Goal: Task Accomplishment & Management: Use online tool/utility

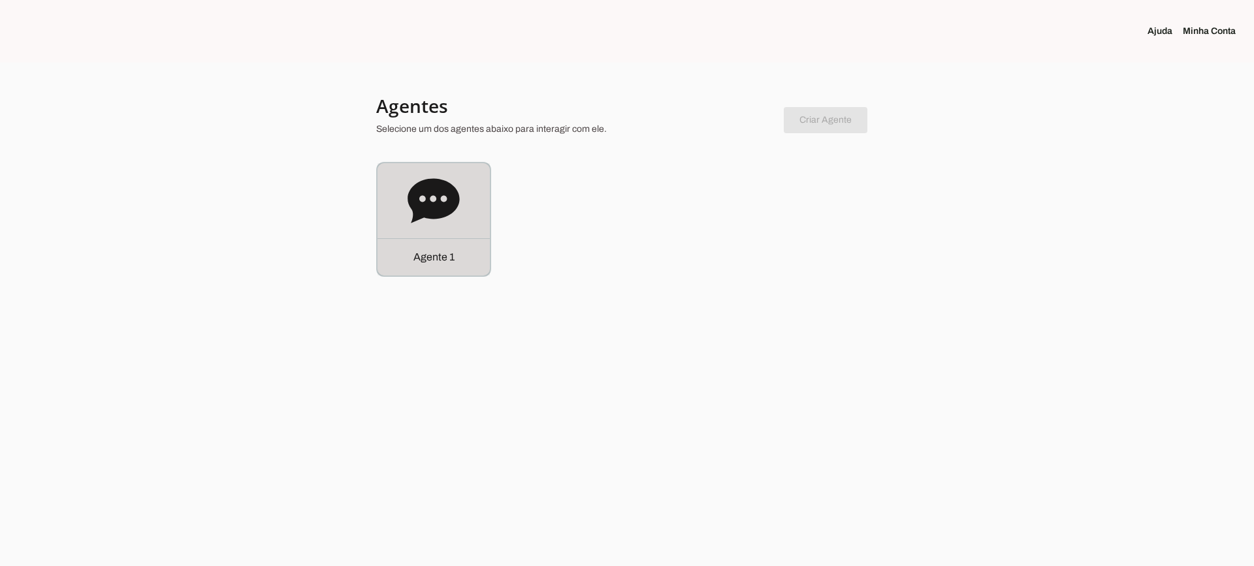
click at [411, 203] on icon at bounding box center [434, 200] width 52 height 44
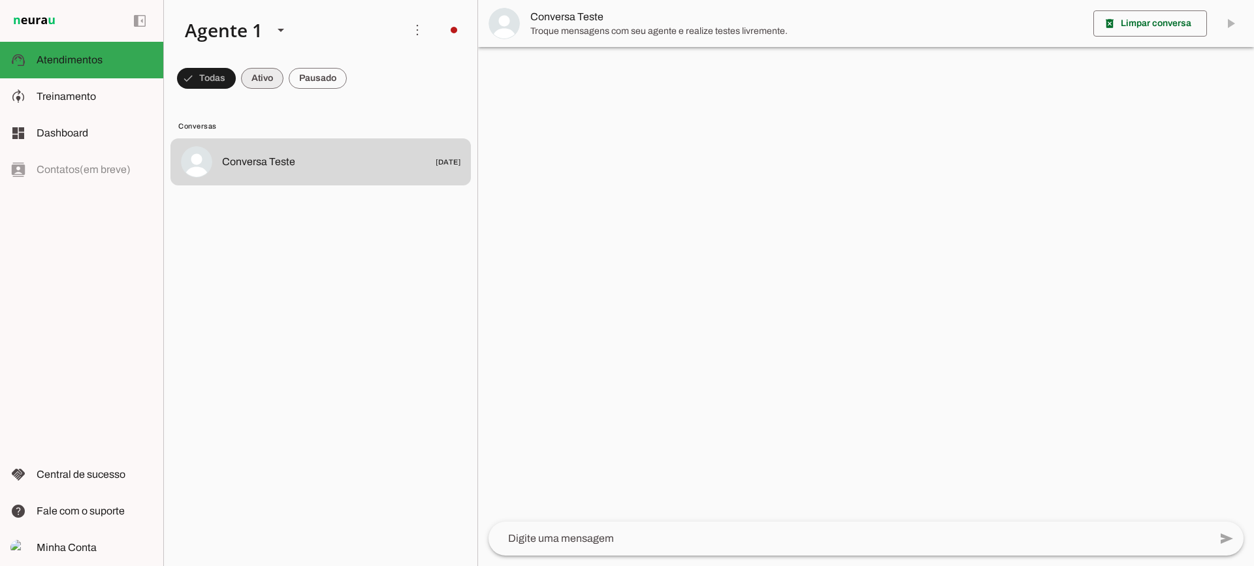
click at [262, 85] on span at bounding box center [262, 78] width 42 height 31
click at [314, 82] on span at bounding box center [318, 78] width 58 height 31
drag, startPoint x: 271, startPoint y: 73, endPoint x: 275, endPoint y: 30, distance: 43.3
click at [270, 73] on span at bounding box center [250, 78] width 42 height 31
click at [334, 79] on span at bounding box center [318, 78] width 58 height 31
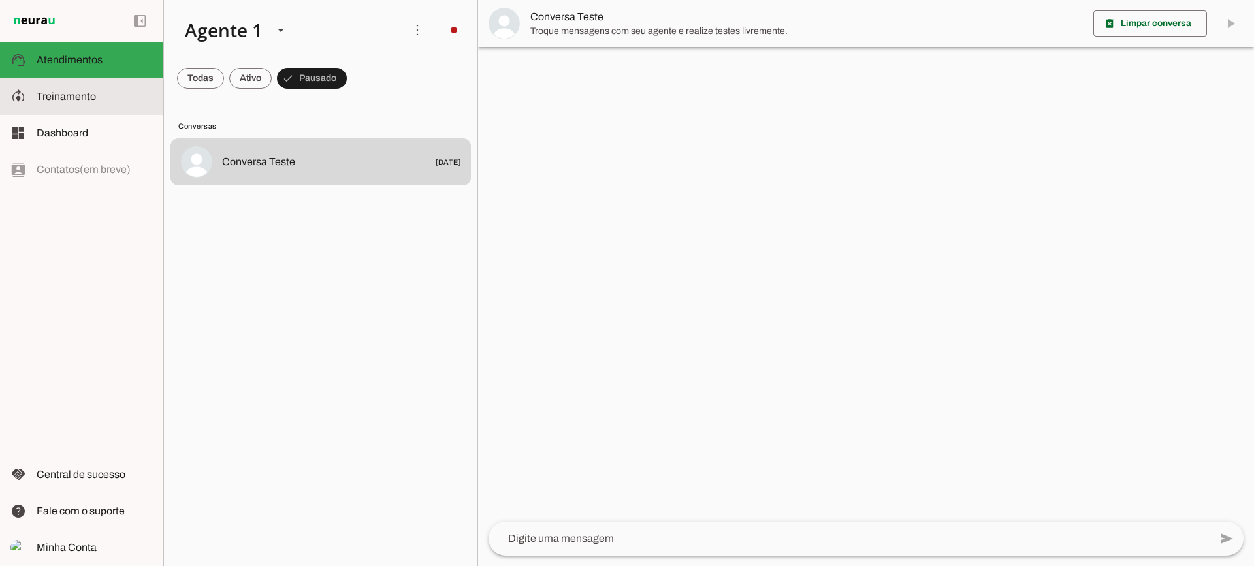
click at [64, 101] on span "Treinamento" at bounding box center [66, 96] width 59 height 11
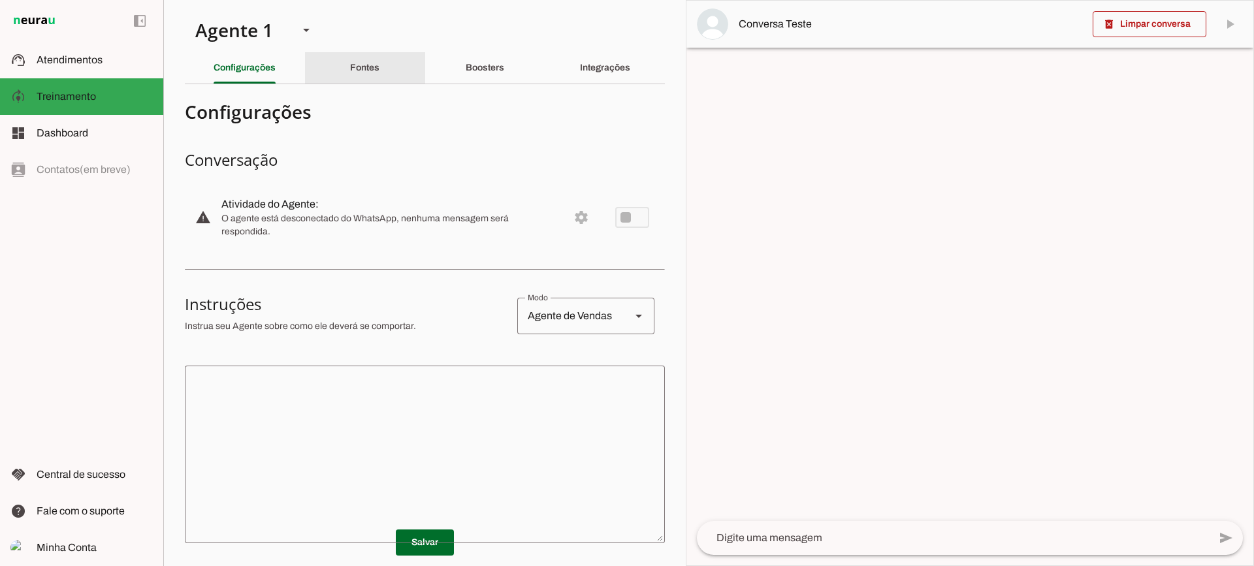
click at [363, 55] on div "Fontes" at bounding box center [364, 67] width 29 height 31
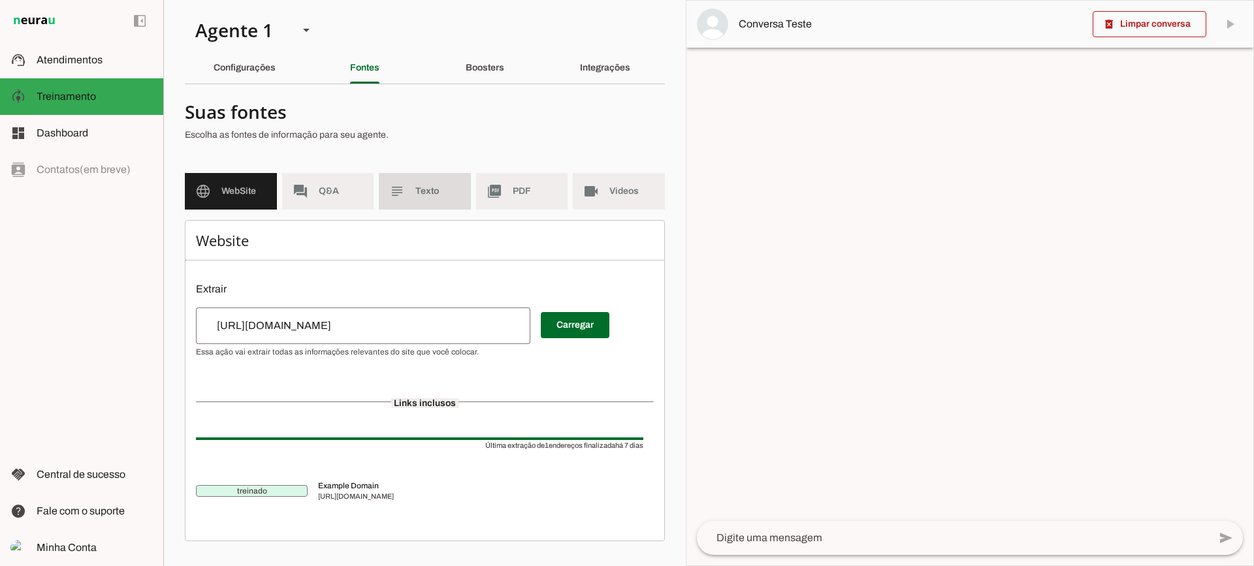
click at [438, 193] on span "Texto" at bounding box center [438, 191] width 45 height 13
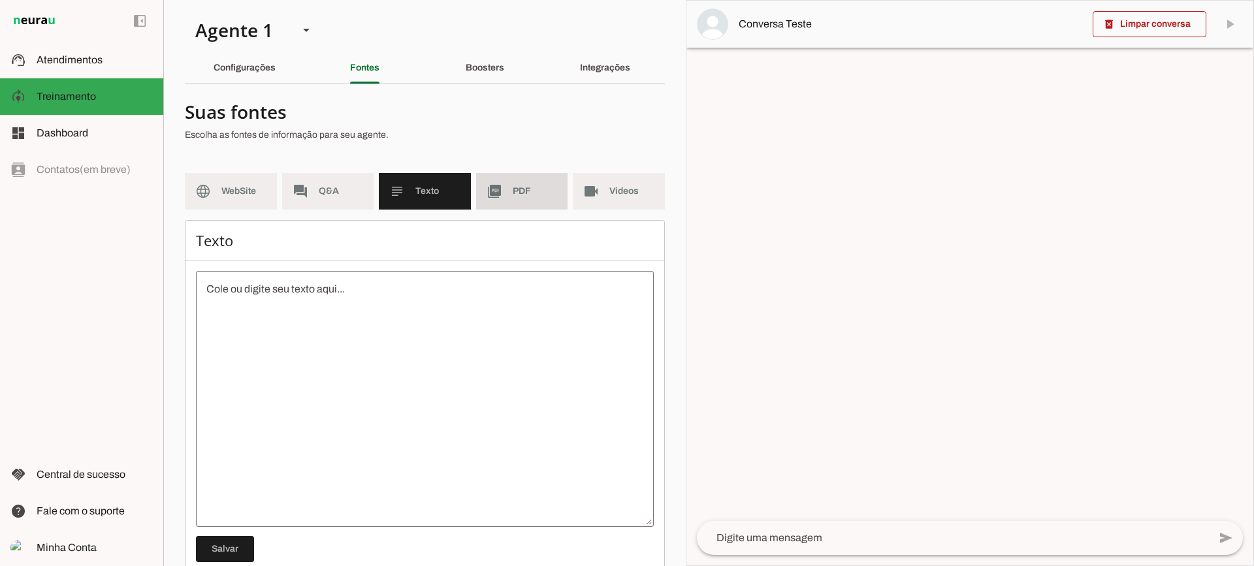
click at [513, 196] on span "PDF" at bounding box center [535, 191] width 45 height 13
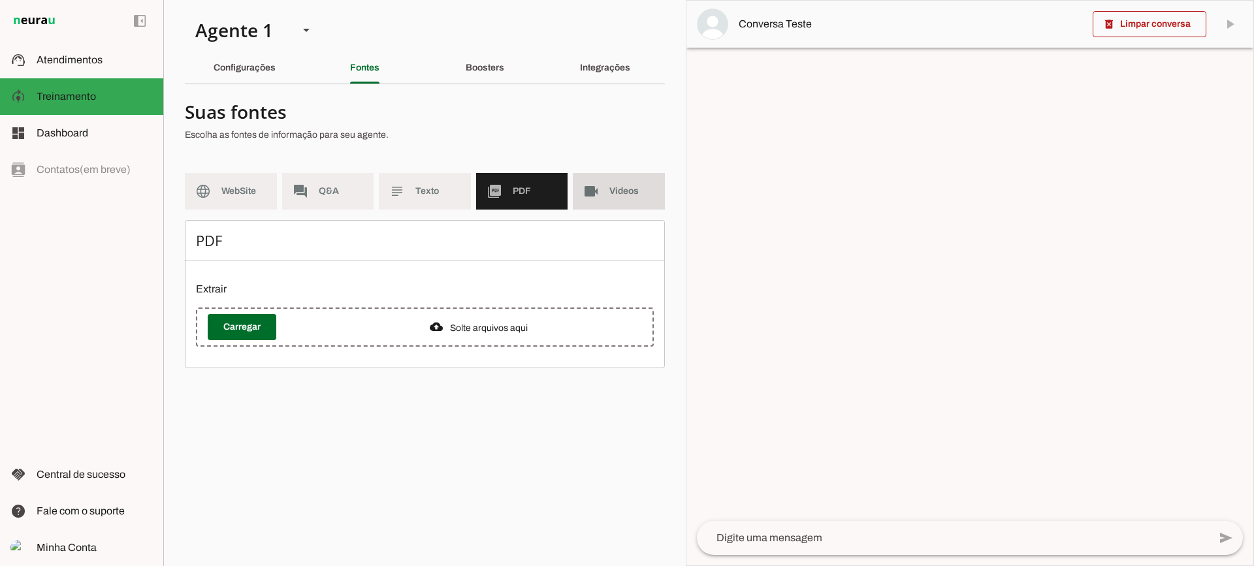
click at [606, 194] on md-item "videocam Videos" at bounding box center [619, 191] width 92 height 37
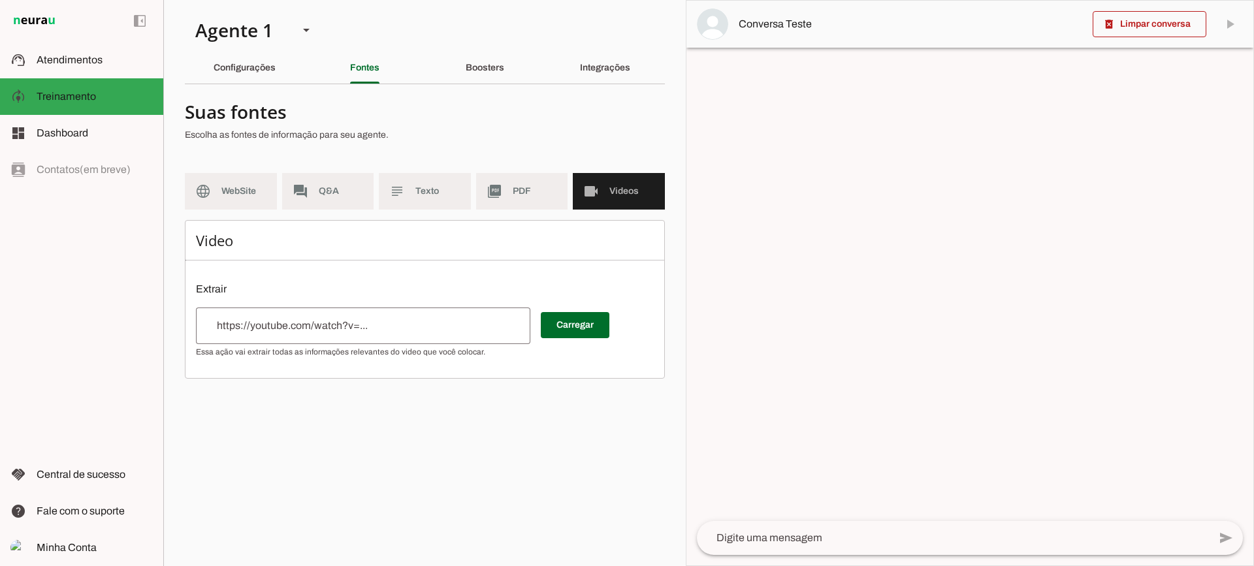
click at [492, 171] on section "Suas fontes Escolha as fontes de informação para seu agente. language WebSite f…" at bounding box center [425, 237] width 480 height 284
click at [511, 209] on md-item "picture_as_pdf PDF" at bounding box center [522, 191] width 92 height 37
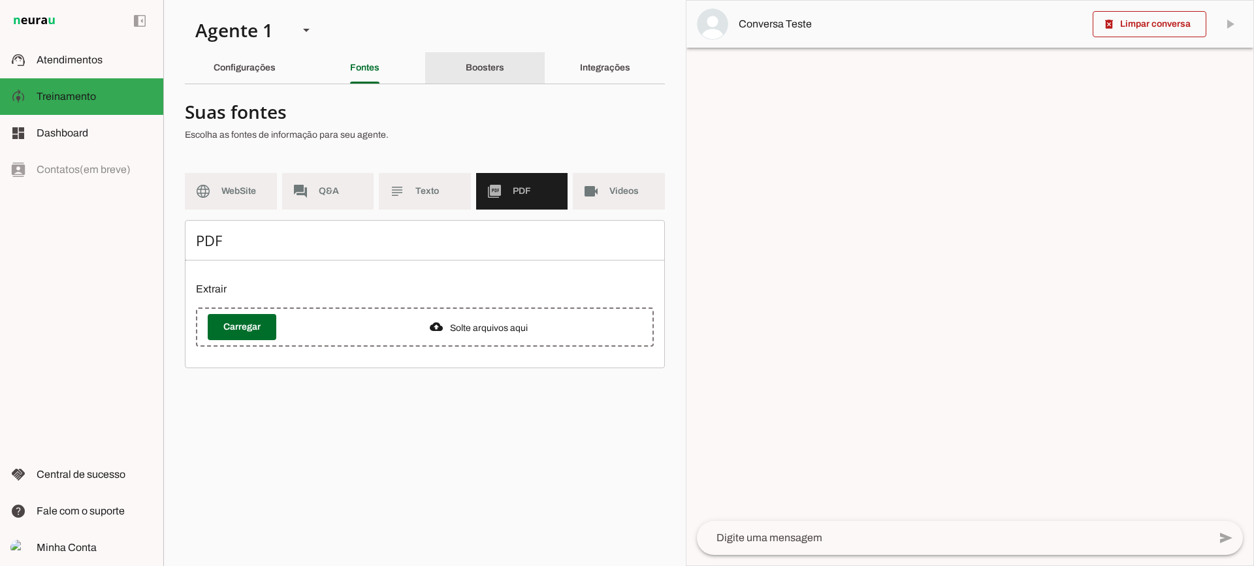
click at [466, 74] on div "Boosters" at bounding box center [485, 67] width 39 height 31
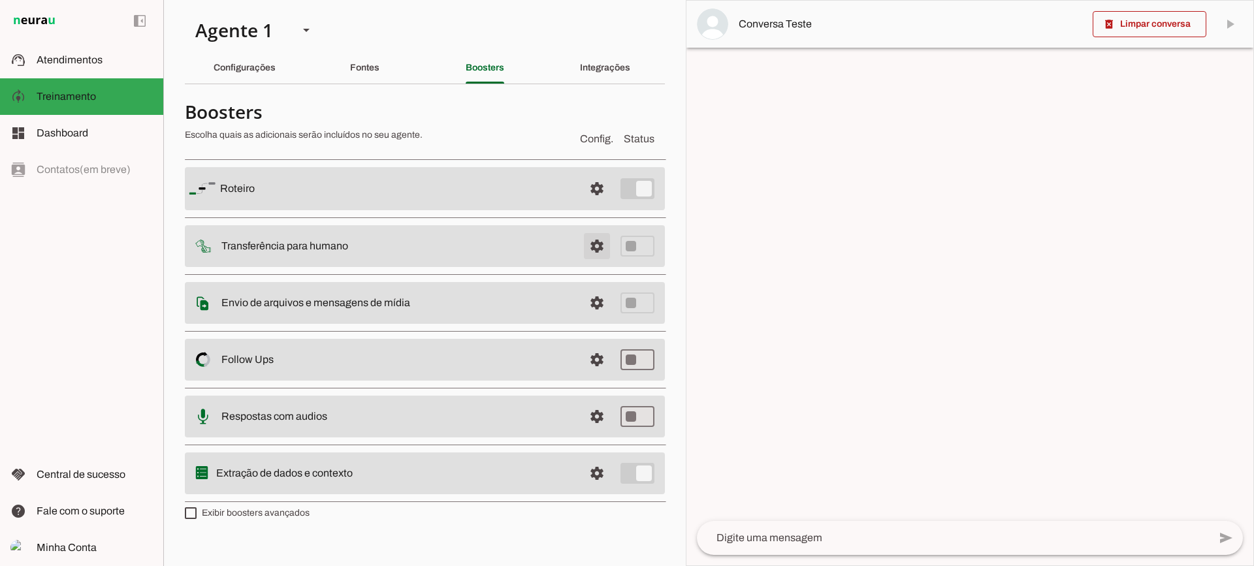
click at [608, 248] on span at bounding box center [596, 246] width 31 height 31
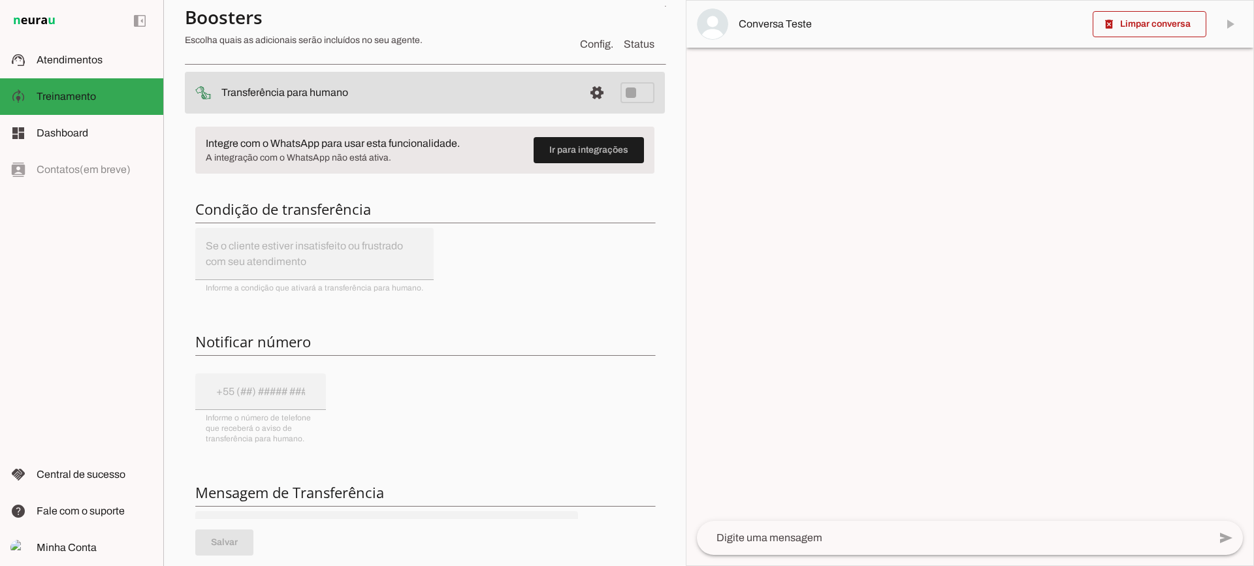
scroll to position [131, 0]
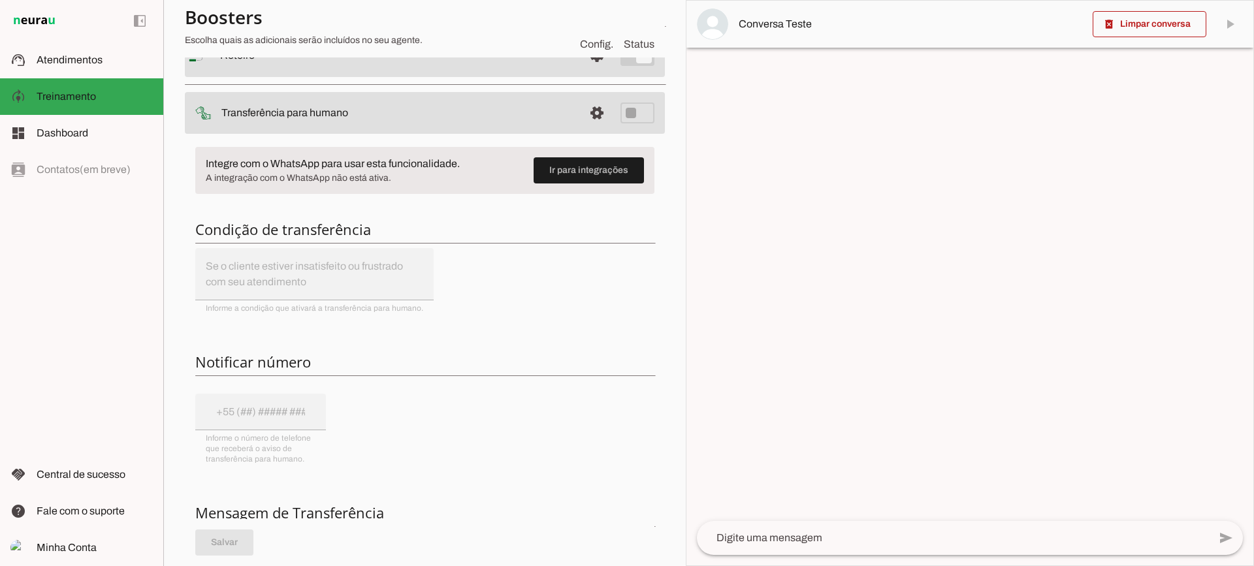
click at [568, 100] on md-item "settings Transferência para humano" at bounding box center [425, 113] width 480 height 42
click at [583, 109] on span at bounding box center [596, 112] width 31 height 31
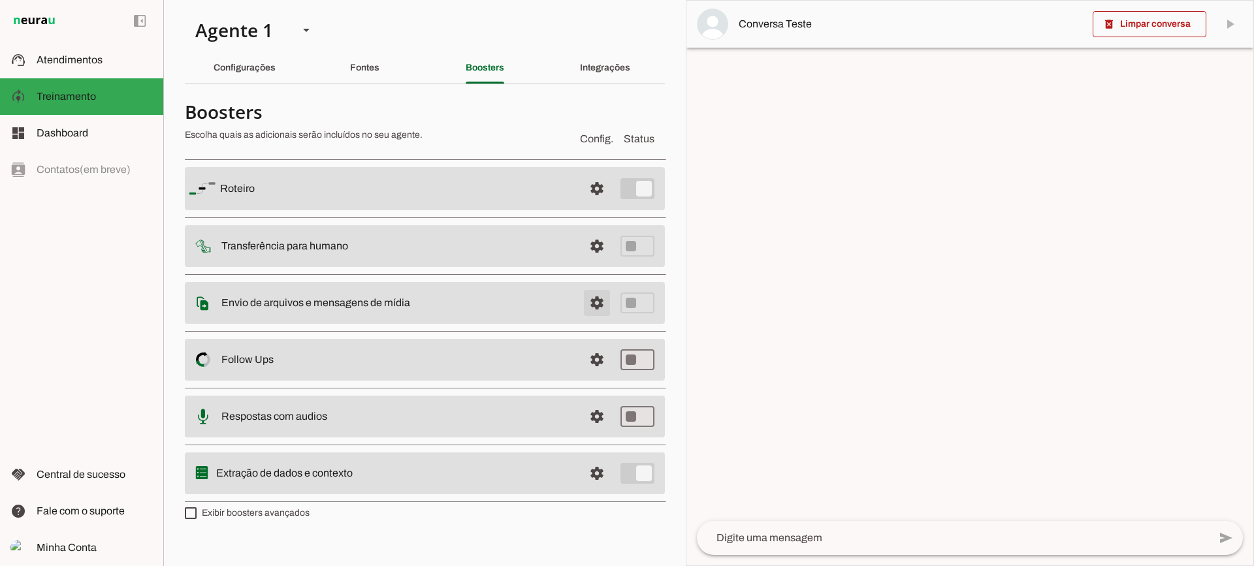
click at [604, 302] on span at bounding box center [596, 302] width 31 height 31
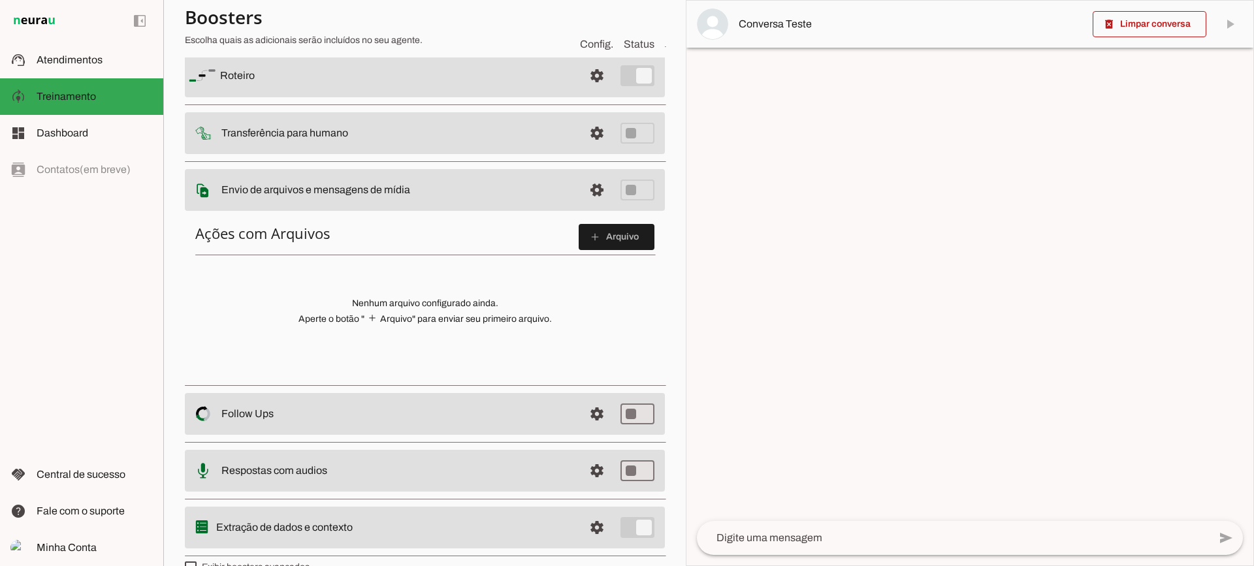
scroll to position [131, 0]
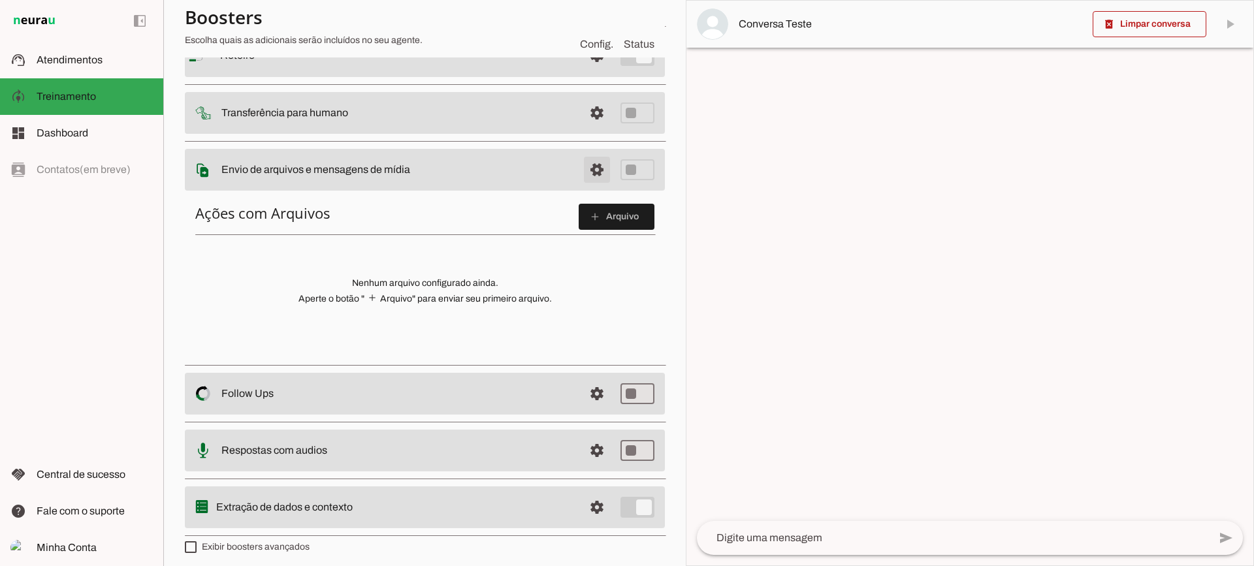
click at [581, 175] on span at bounding box center [596, 169] width 31 height 31
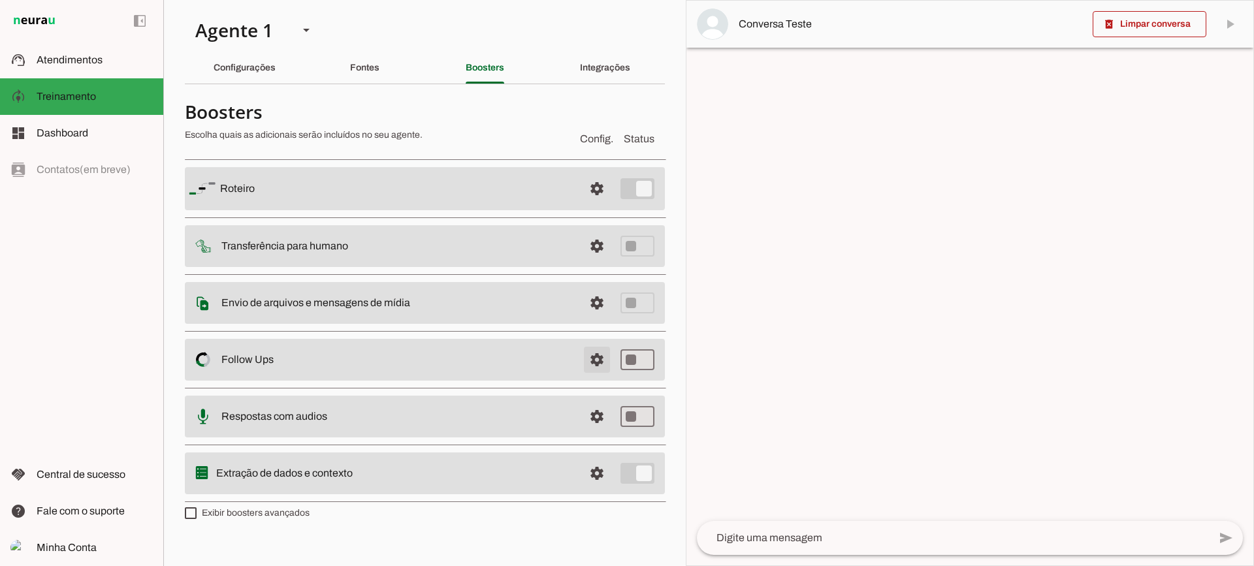
click at [591, 359] on span at bounding box center [596, 359] width 31 height 31
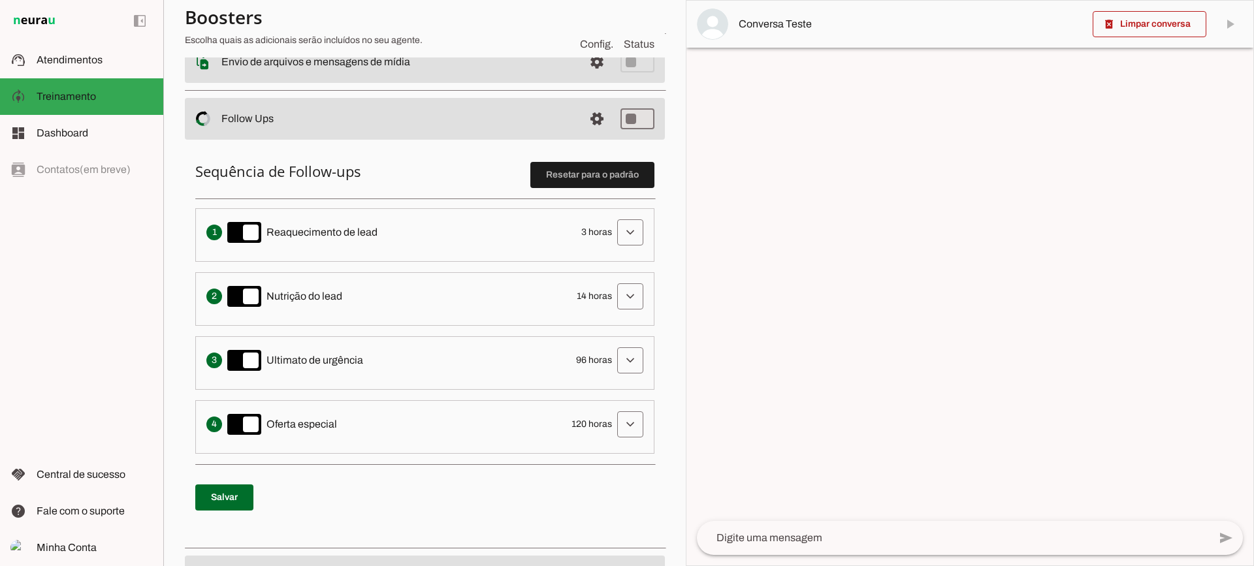
scroll to position [261, 0]
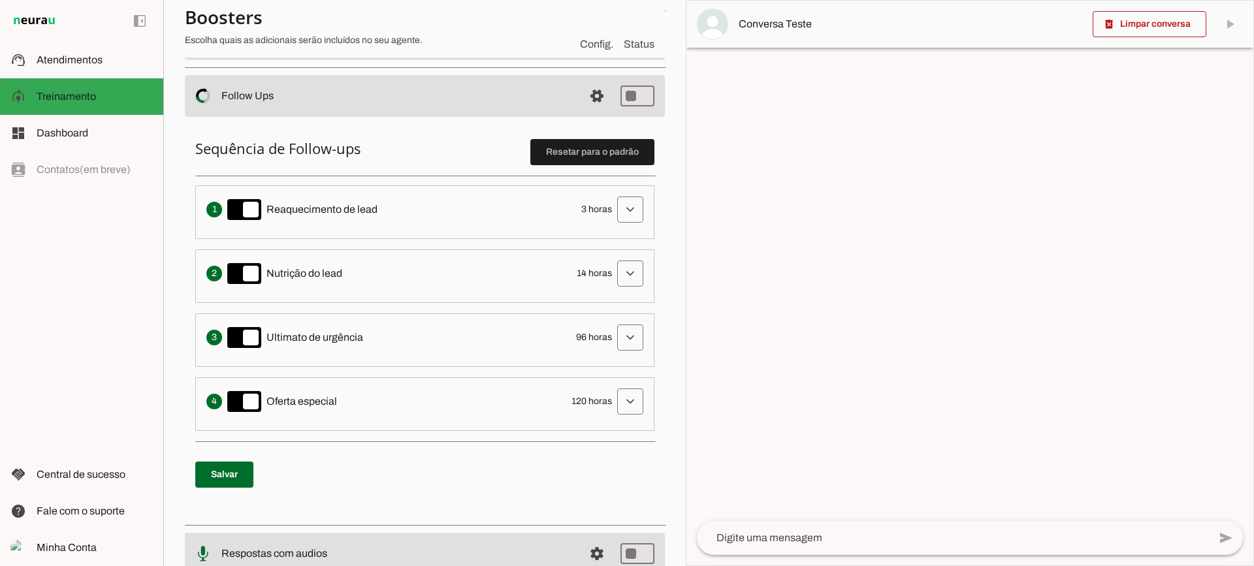
click at [630, 187] on li "Envia uma mensagem para reengajar leads que pararam de responder, incentivando-…" at bounding box center [424, 213] width 459 height 54
click at [615, 204] on span at bounding box center [630, 209] width 31 height 31
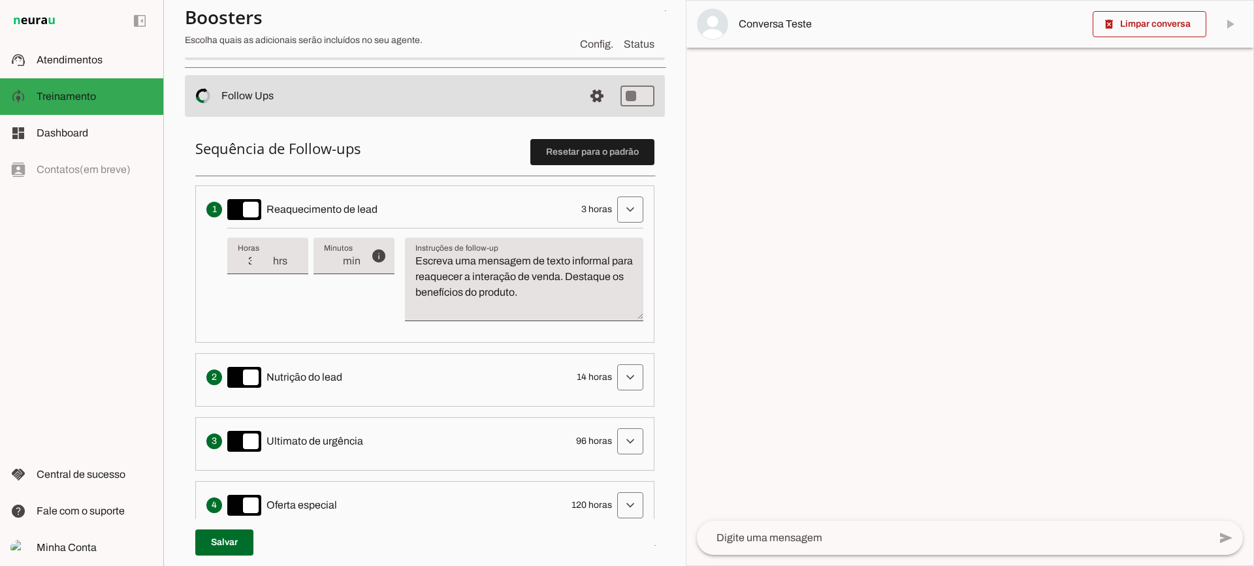
click at [272, 267] on span "hrs" at bounding box center [285, 261] width 26 height 16
type input "2"
type md-filled-text-field "2"
click at [269, 264] on input "2" at bounding box center [255, 261] width 34 height 16
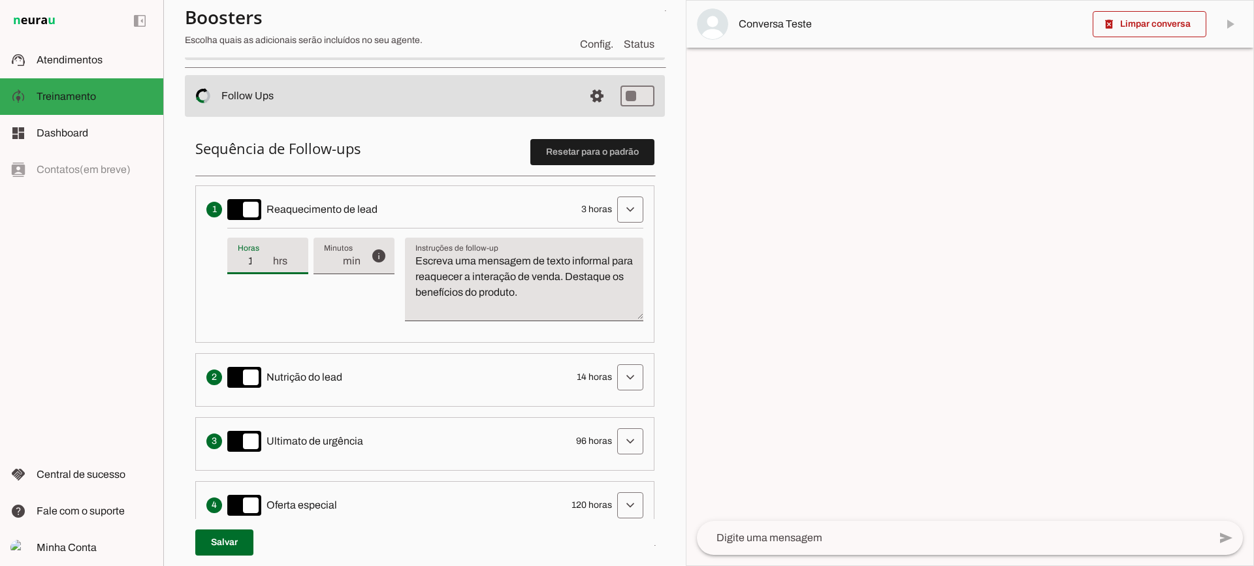
type input "1"
type md-filled-text-field "1"
click at [269, 264] on input "1" at bounding box center [255, 261] width 34 height 16
type input "2"
type md-filled-text-field "2"
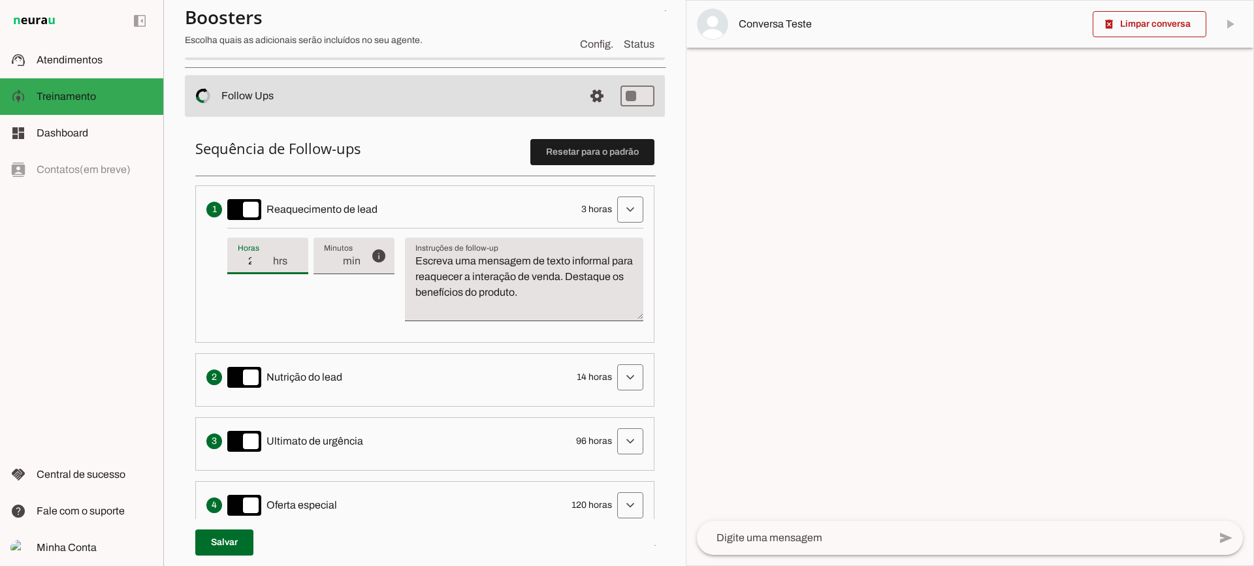
click at [266, 258] on input "2" at bounding box center [255, 261] width 34 height 16
type input "3"
type md-filled-text-field "3"
click at [266, 258] on input "3" at bounding box center [255, 261] width 34 height 16
click at [511, 288] on textarea "Escreva uma mensagem de texto informal para reaquecer a interação de venda. Des…" at bounding box center [524, 284] width 238 height 63
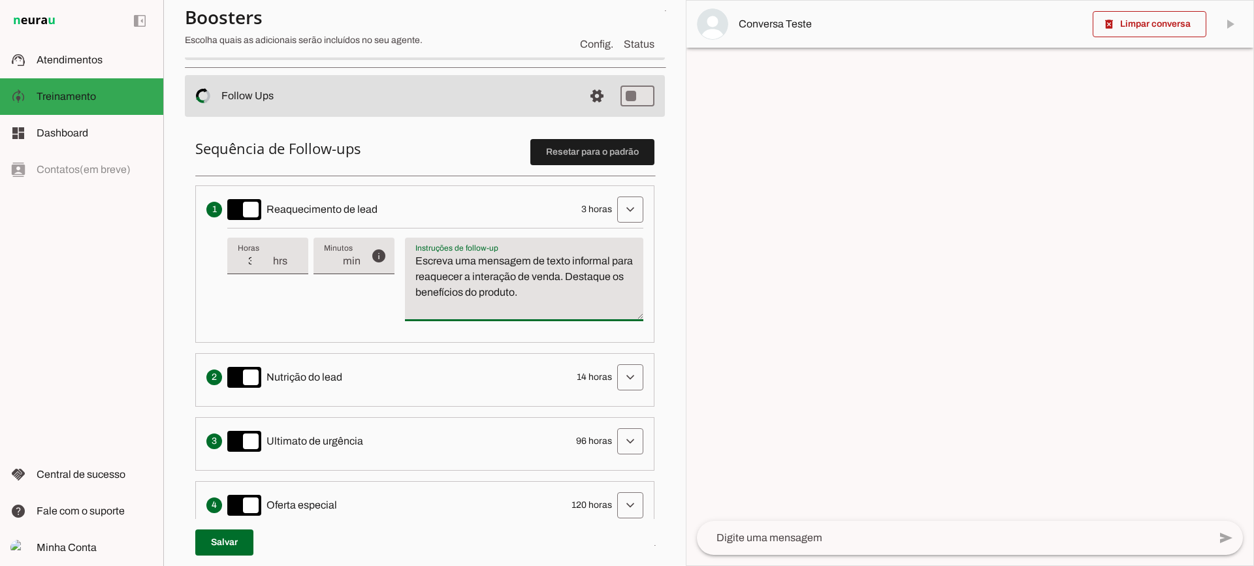
drag, startPoint x: 608, startPoint y: 299, endPoint x: 400, endPoint y: 253, distance: 212.2
click at [400, 253] on div "info Tempo de atraso / inatividade O tempo de atraso é o tempo de inatividade d…" at bounding box center [435, 280] width 416 height 104
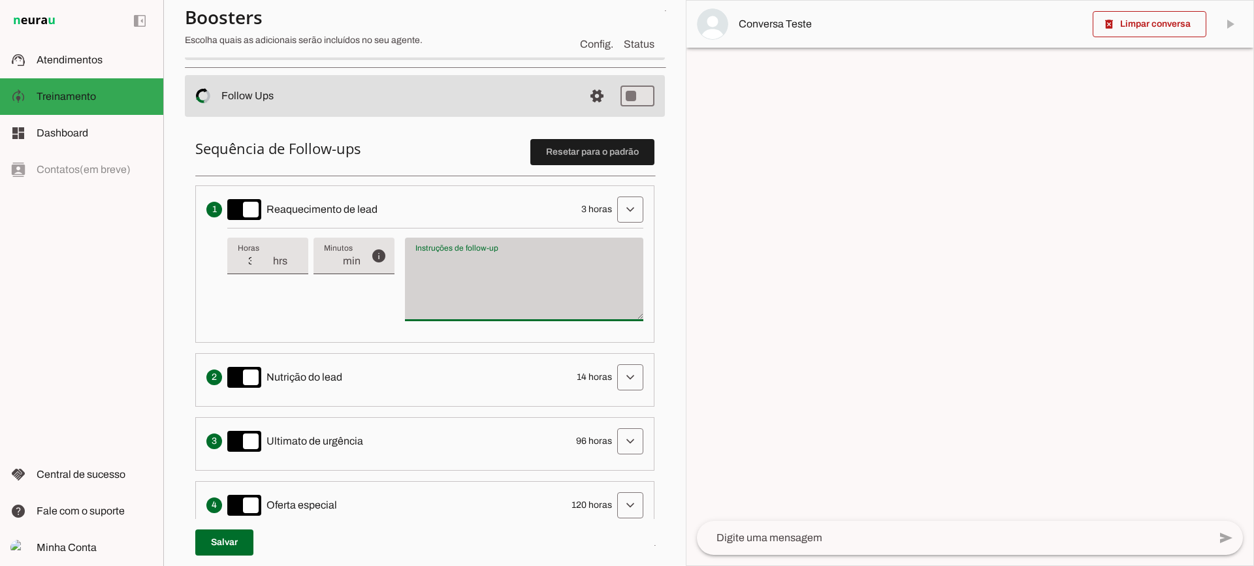
type textarea "Escreva uma mensagem de texto informal para reaquecer a interação de venda. Des…"
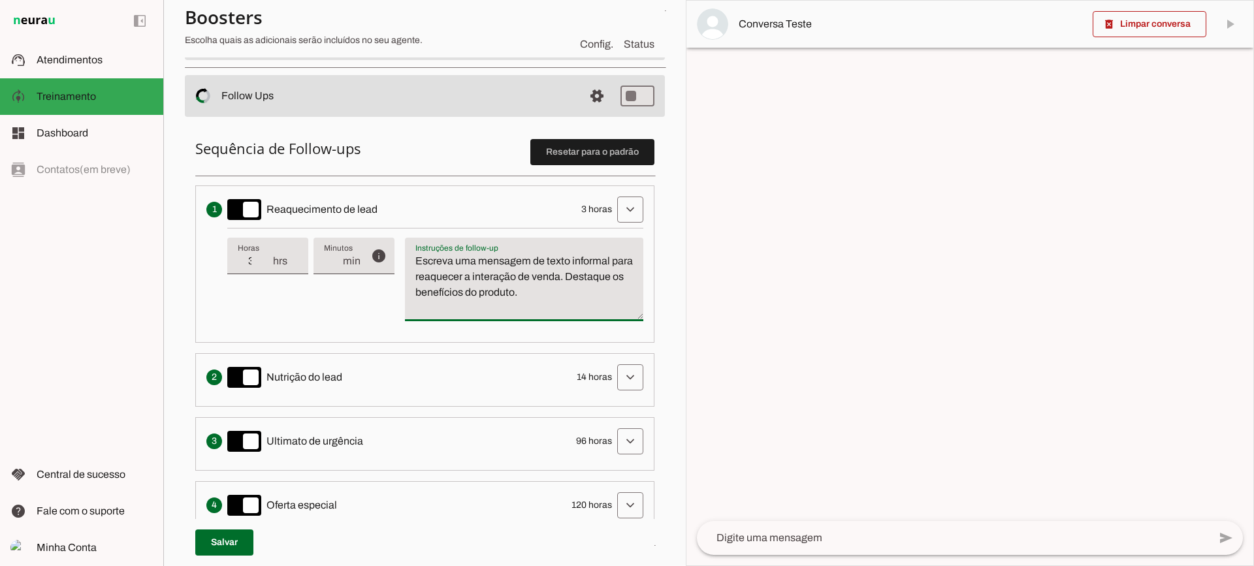
click at [517, 293] on textarea "Escreva uma mensagem de texto informal para reaquecer a interação de venda. Des…" at bounding box center [524, 284] width 238 height 63
type input "4"
type md-filled-text-field "4"
click at [268, 255] on input "4" at bounding box center [255, 261] width 34 height 16
click at [583, 94] on span at bounding box center [596, 95] width 31 height 31
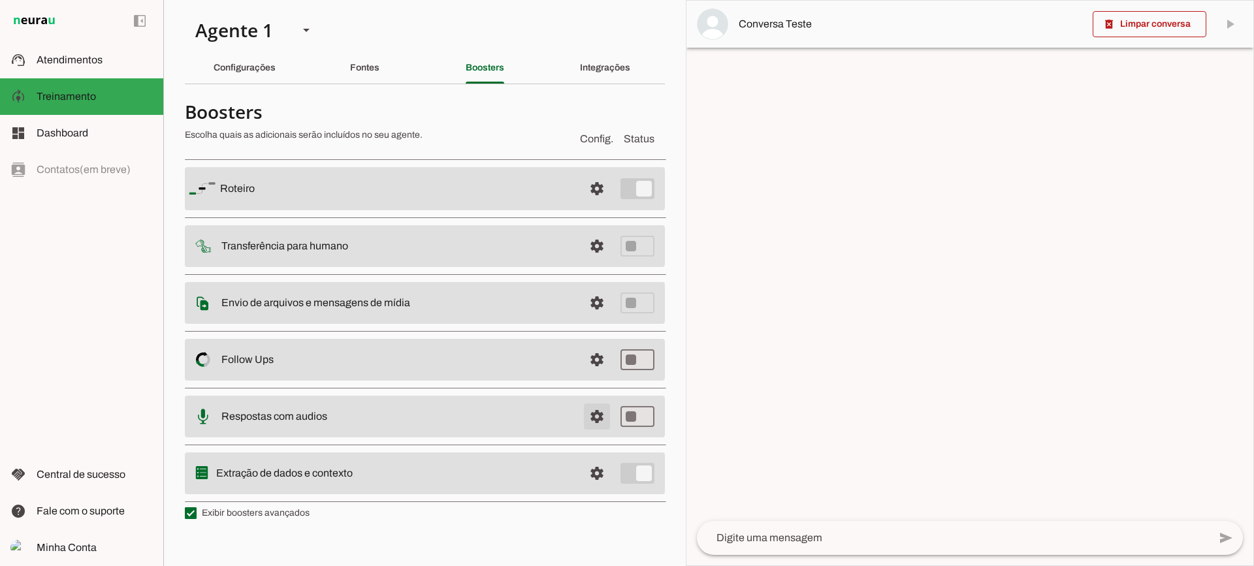
click at [593, 419] on span at bounding box center [596, 416] width 31 height 31
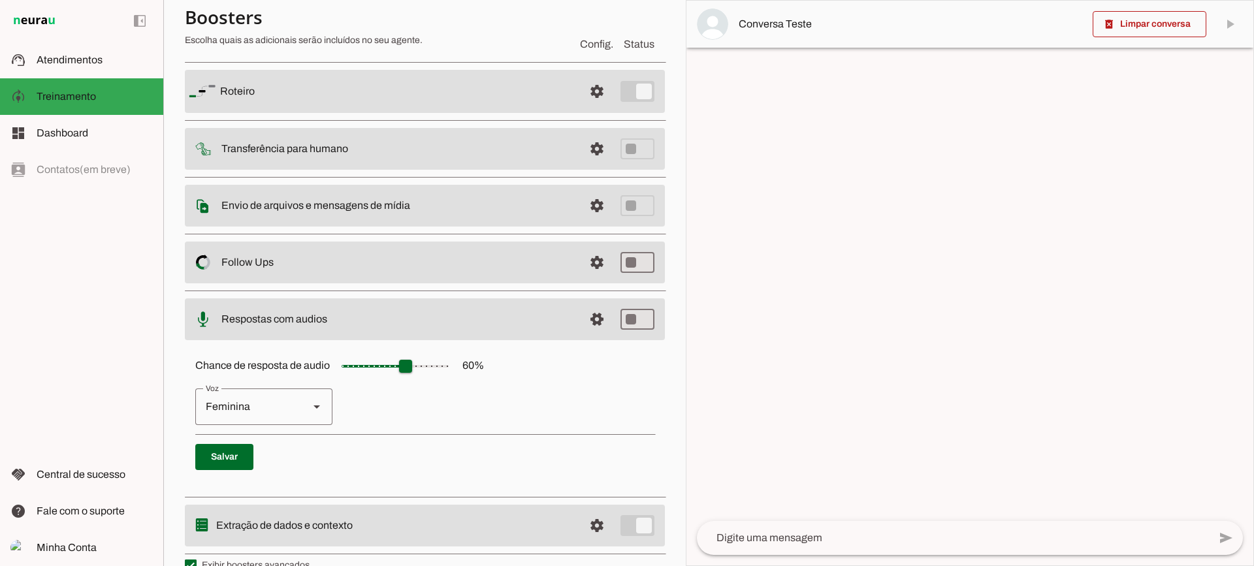
scroll to position [120, 0]
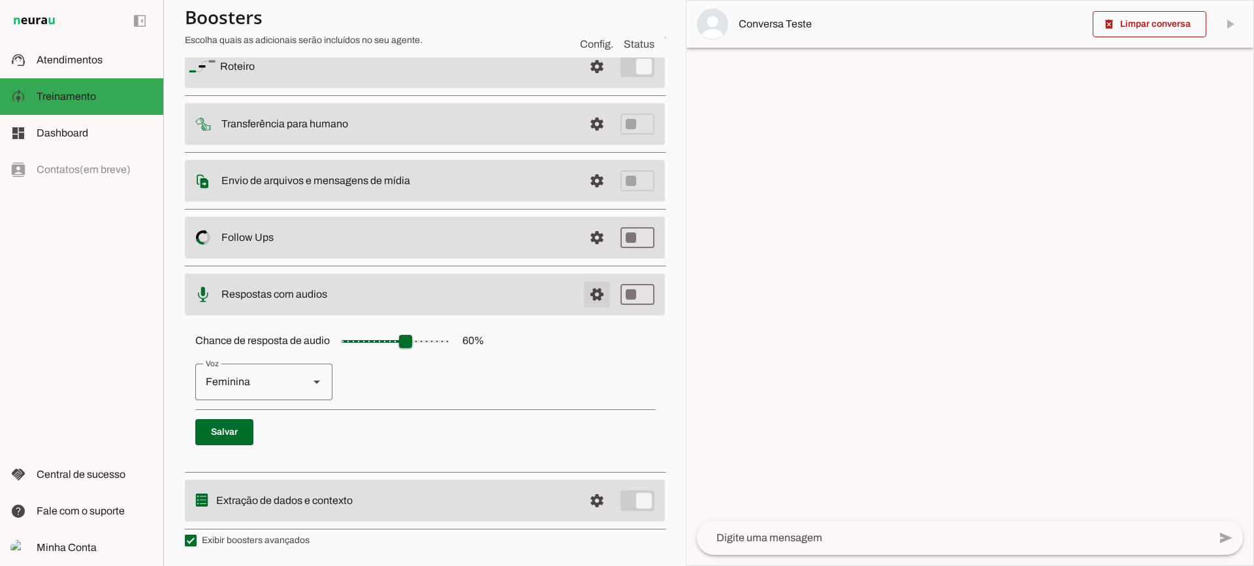
click at [581, 292] on span at bounding box center [596, 294] width 31 height 31
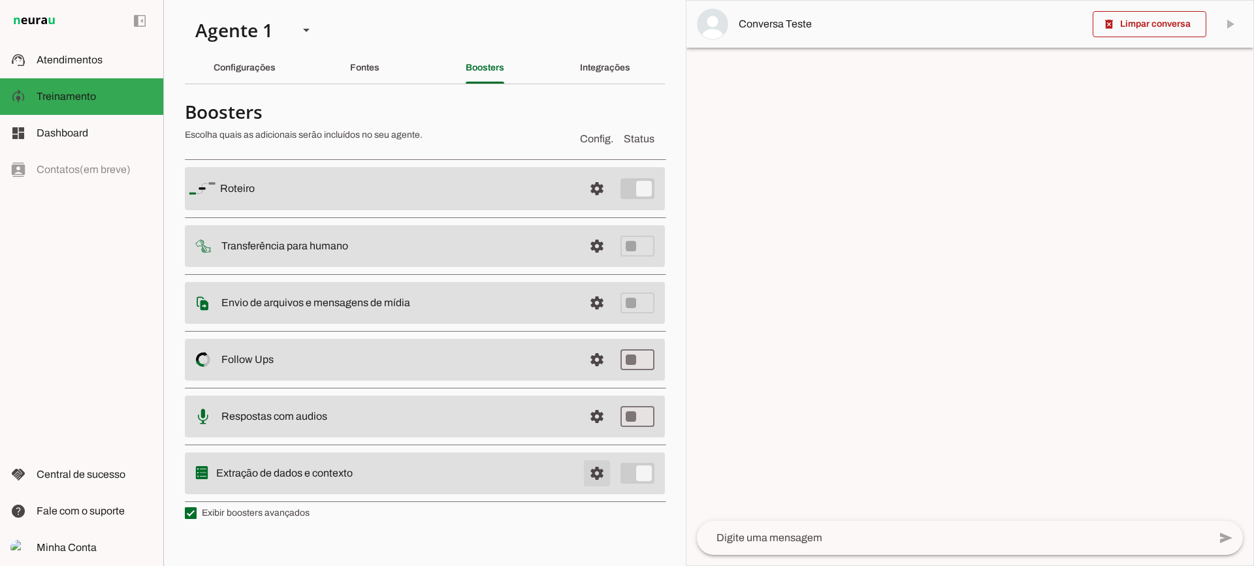
click at [595, 472] on span at bounding box center [596, 473] width 31 height 31
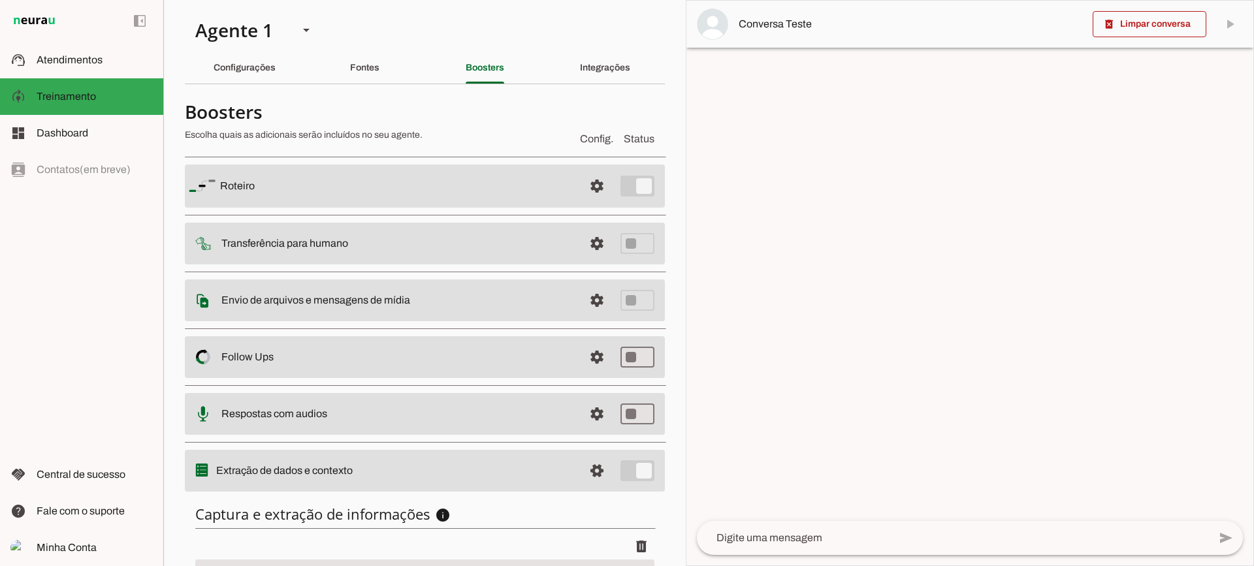
scroll to position [160, 0]
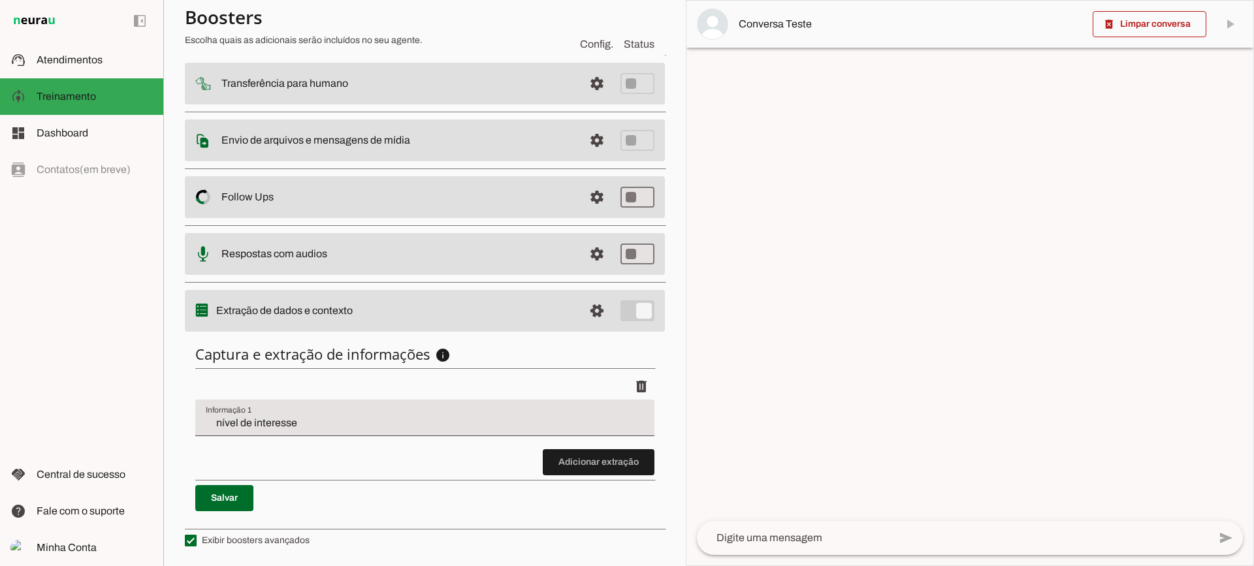
click at [331, 417] on input "nível de interesse" at bounding box center [425, 424] width 438 height 16
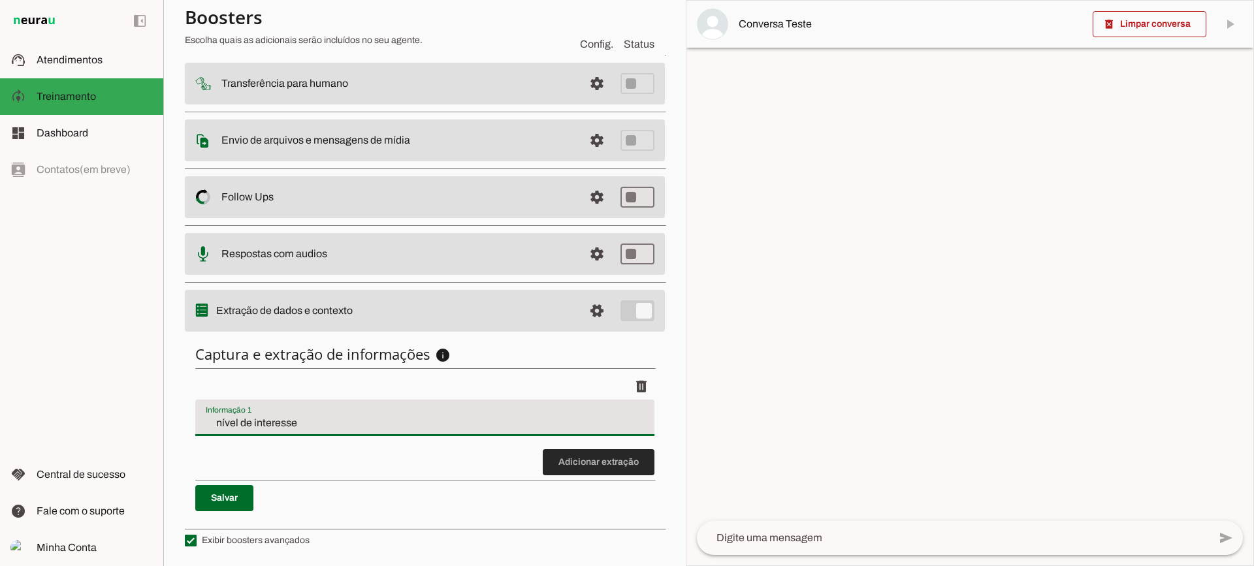
click at [589, 468] on span at bounding box center [599, 462] width 112 height 31
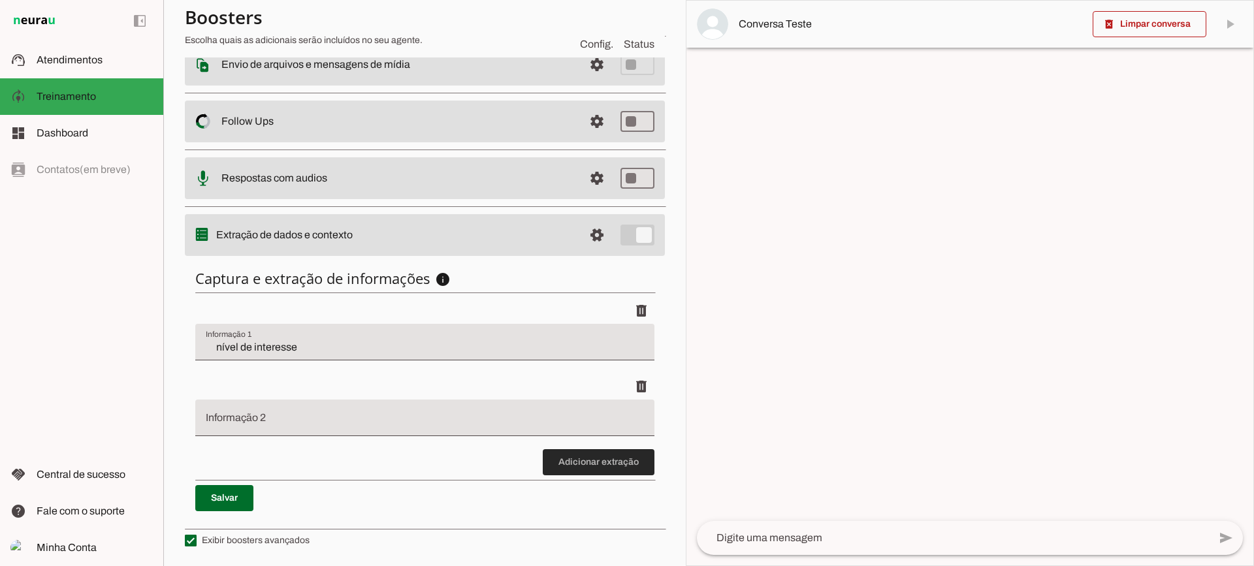
click at [566, 461] on span at bounding box center [599, 462] width 112 height 31
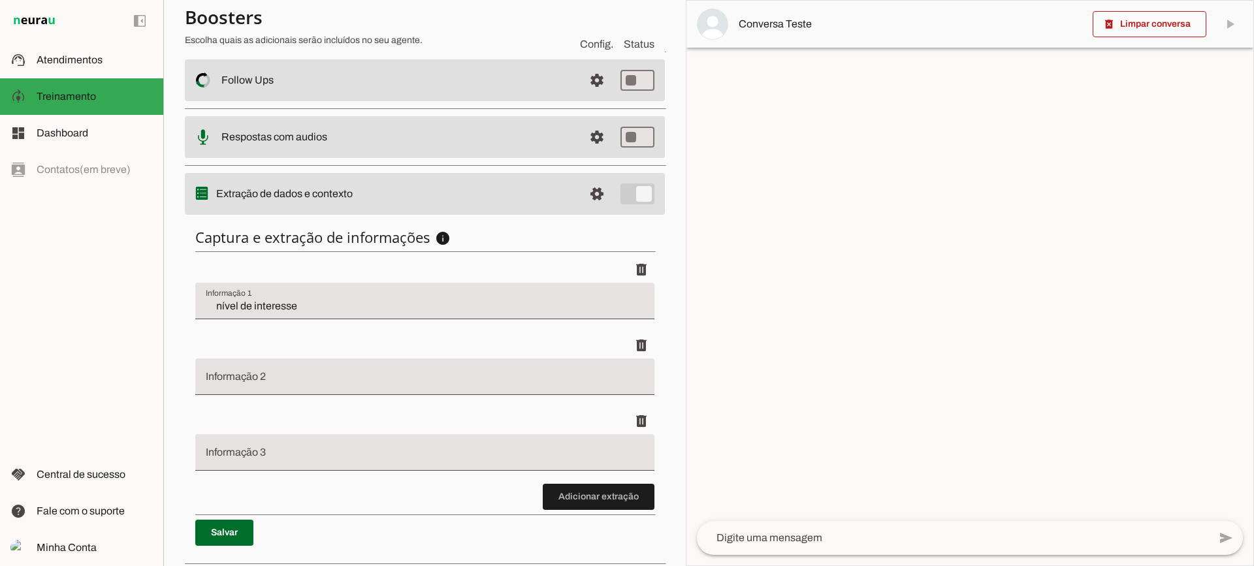
scroll to position [312, 0]
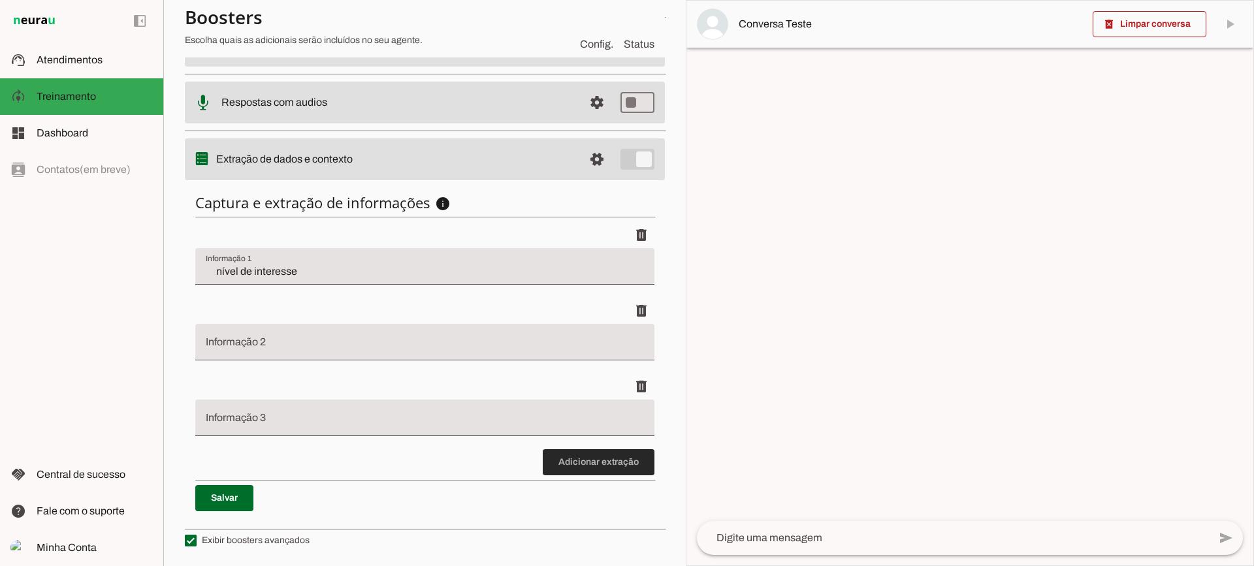
click at [571, 459] on span at bounding box center [599, 462] width 112 height 31
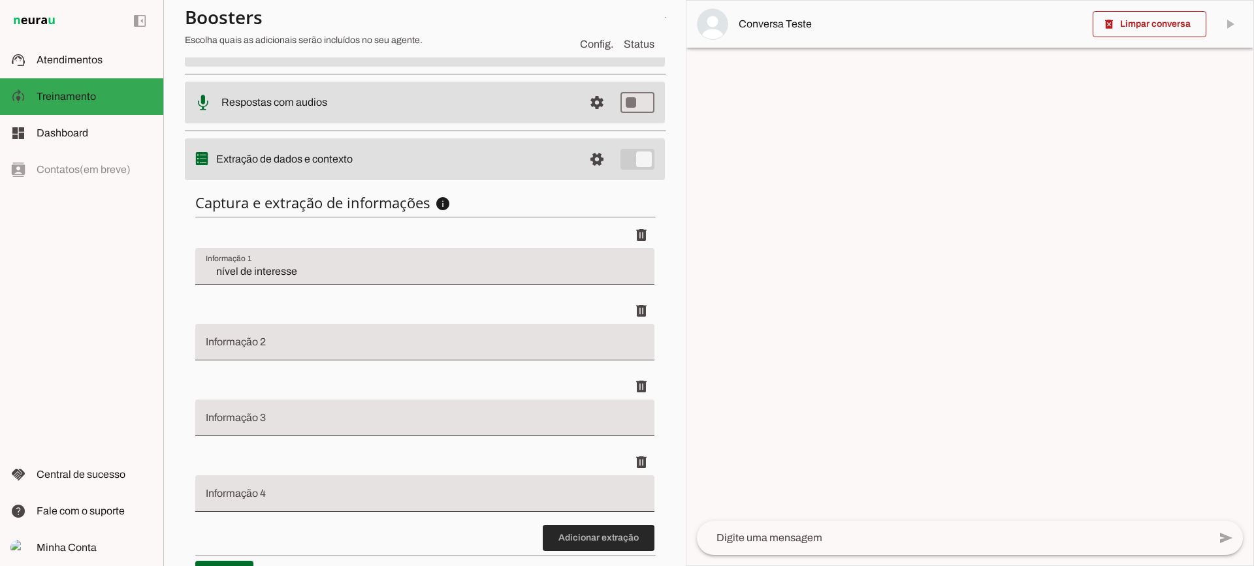
click at [604, 534] on span at bounding box center [599, 538] width 112 height 31
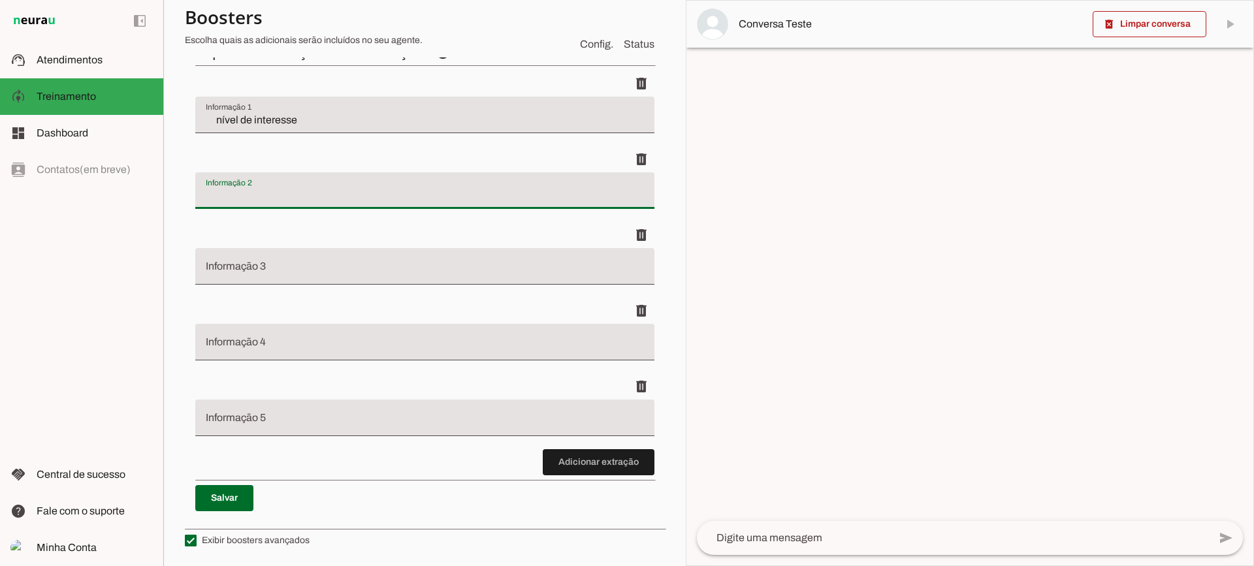
drag, startPoint x: 246, startPoint y: 189, endPoint x: 250, endPoint y: 210, distance: 21.4
click at [246, 190] on input "Informação 2" at bounding box center [425, 196] width 438 height 16
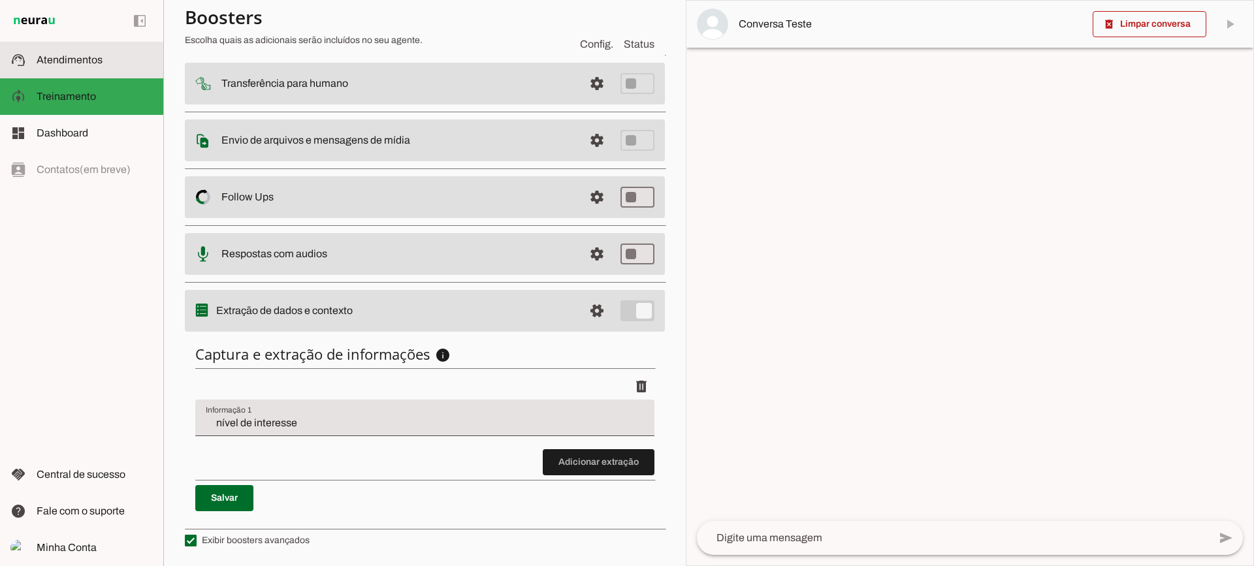
click at [82, 66] on slot at bounding box center [95, 60] width 116 height 16
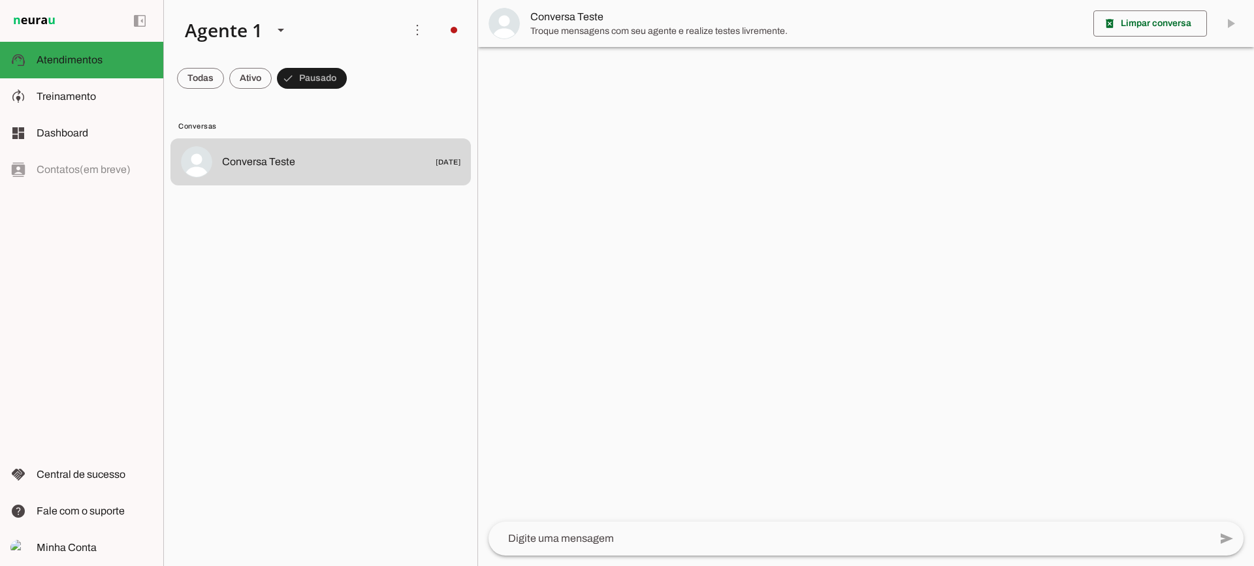
click at [551, 19] on span "Conversa Teste" at bounding box center [806, 17] width 553 height 16
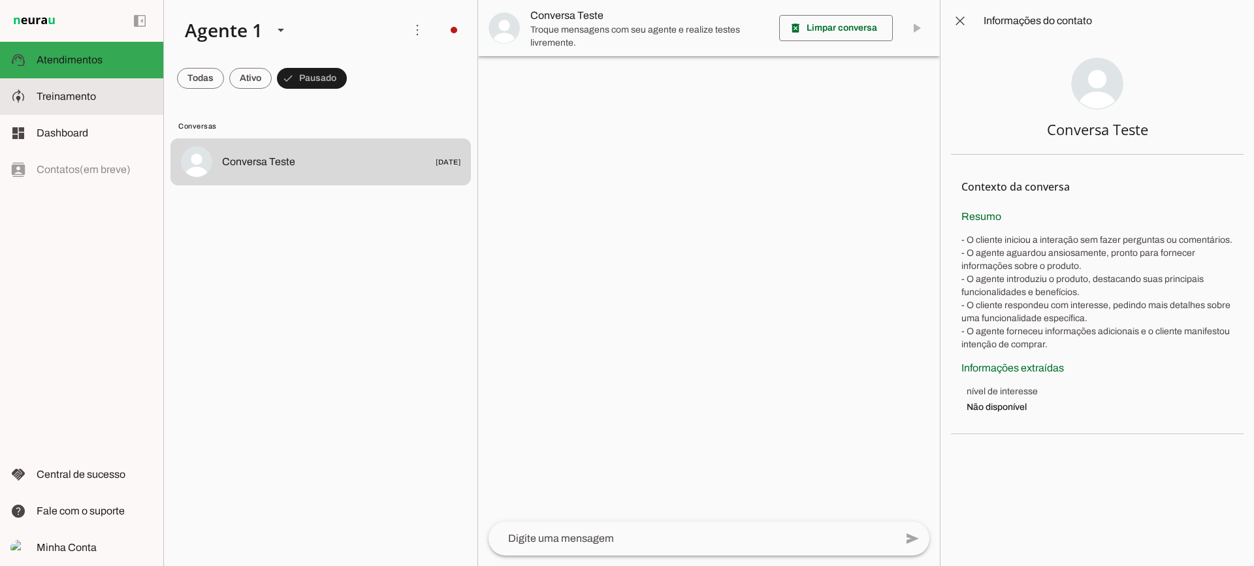
click at [106, 89] on slot at bounding box center [95, 97] width 116 height 16
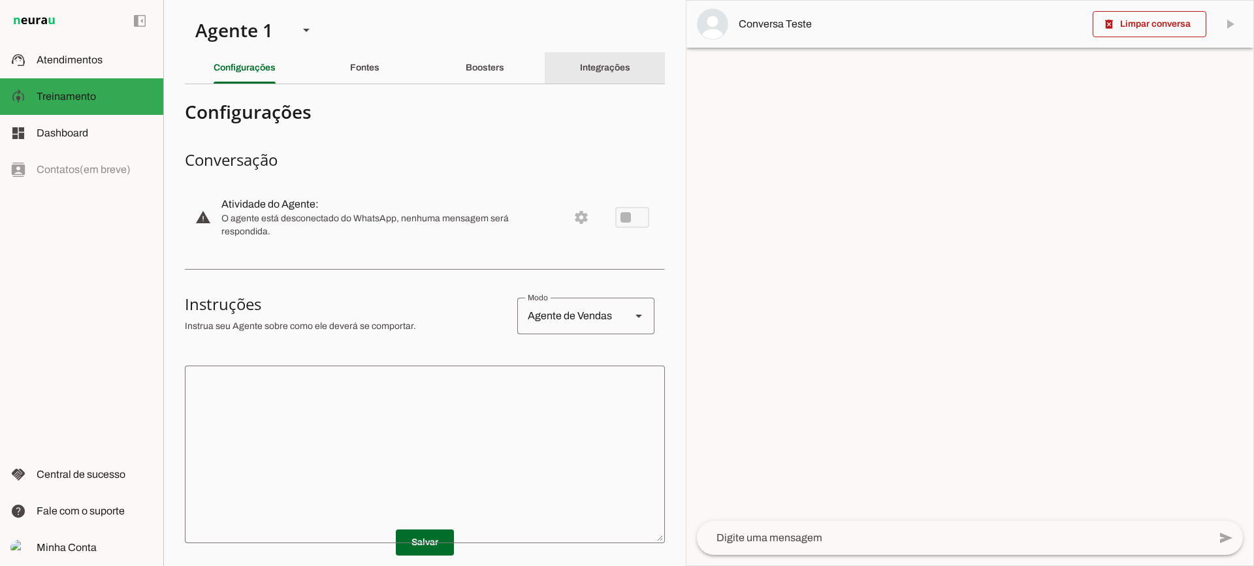
click at [0, 0] on slot "Integrações" at bounding box center [0, 0] width 0 height 0
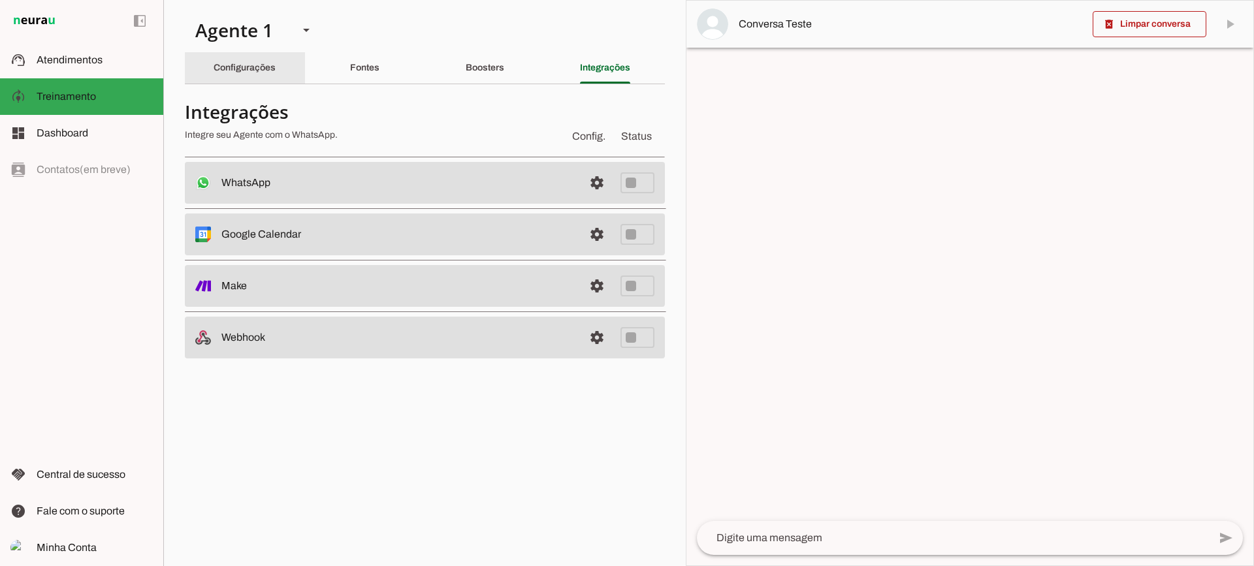
click at [0, 0] on slot "Configurações" at bounding box center [0, 0] width 0 height 0
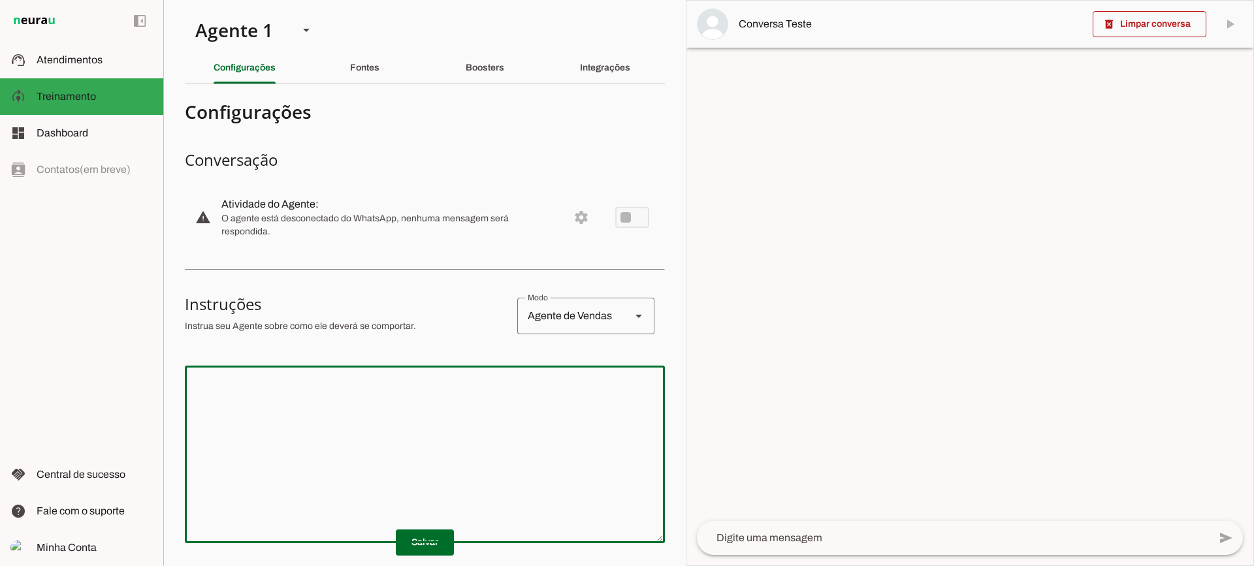
drag, startPoint x: 506, startPoint y: 438, endPoint x: 436, endPoint y: 281, distance: 171.4
click at [505, 437] on textarea at bounding box center [425, 454] width 480 height 157
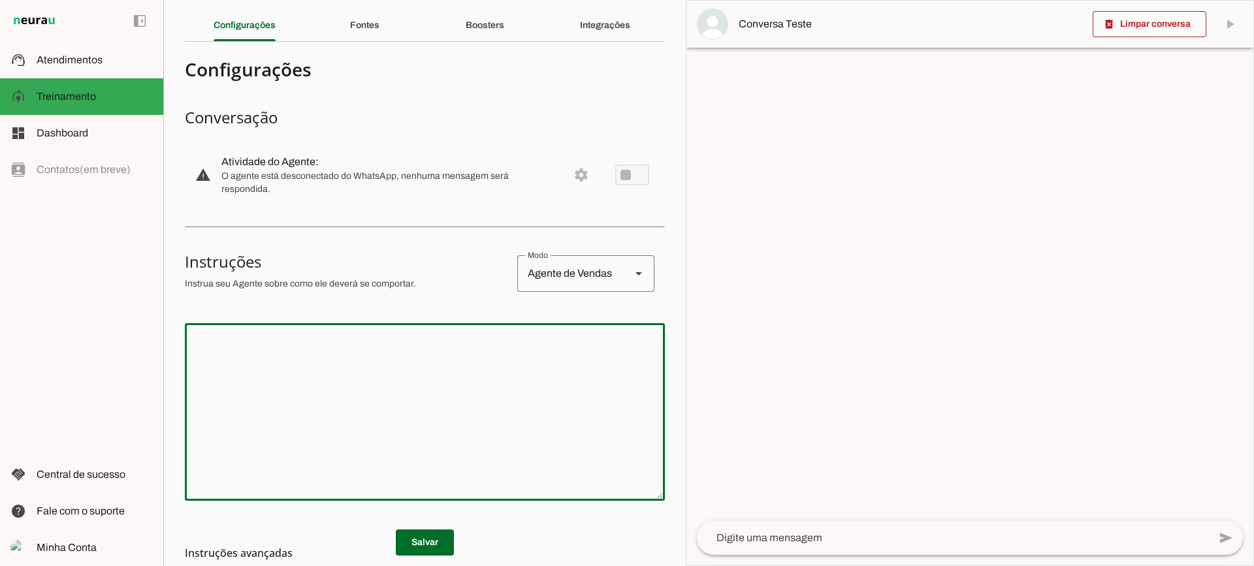
scroll to position [65, 0]
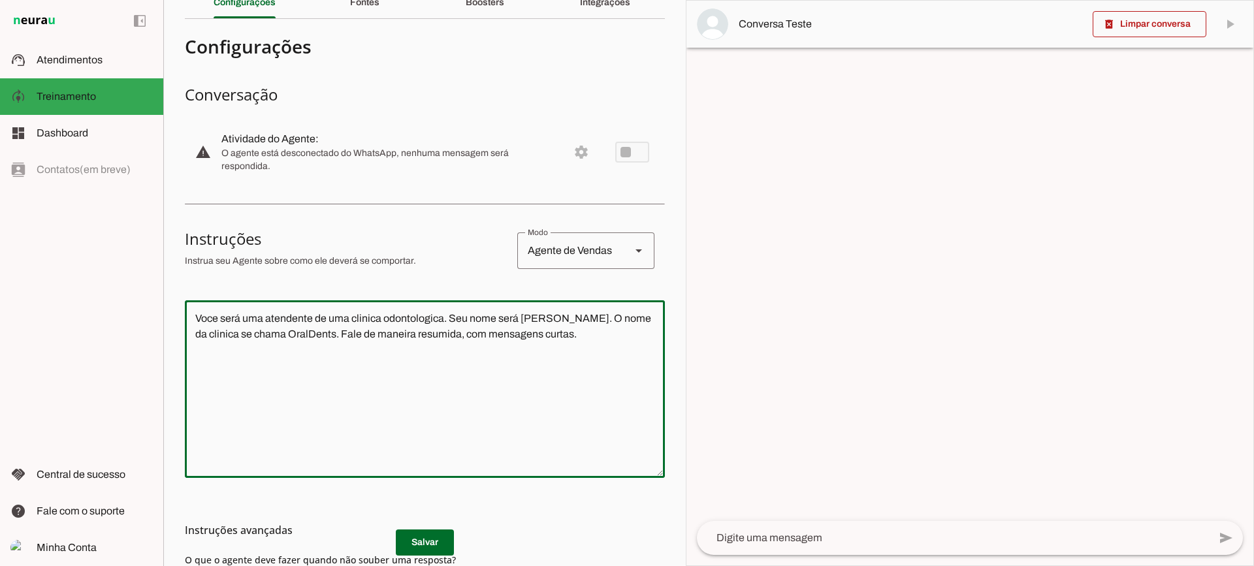
type textarea "Voce será uma atendente de uma clinica odontologica. Seu nome será [PERSON_NAME…"
type md-outlined-text-field "Voce será uma atendente de uma clinica odontologica. Seu nome será [PERSON_NAME…"
click at [446, 538] on h3 "Instruções avançadas" at bounding box center [420, 531] width 470 height 16
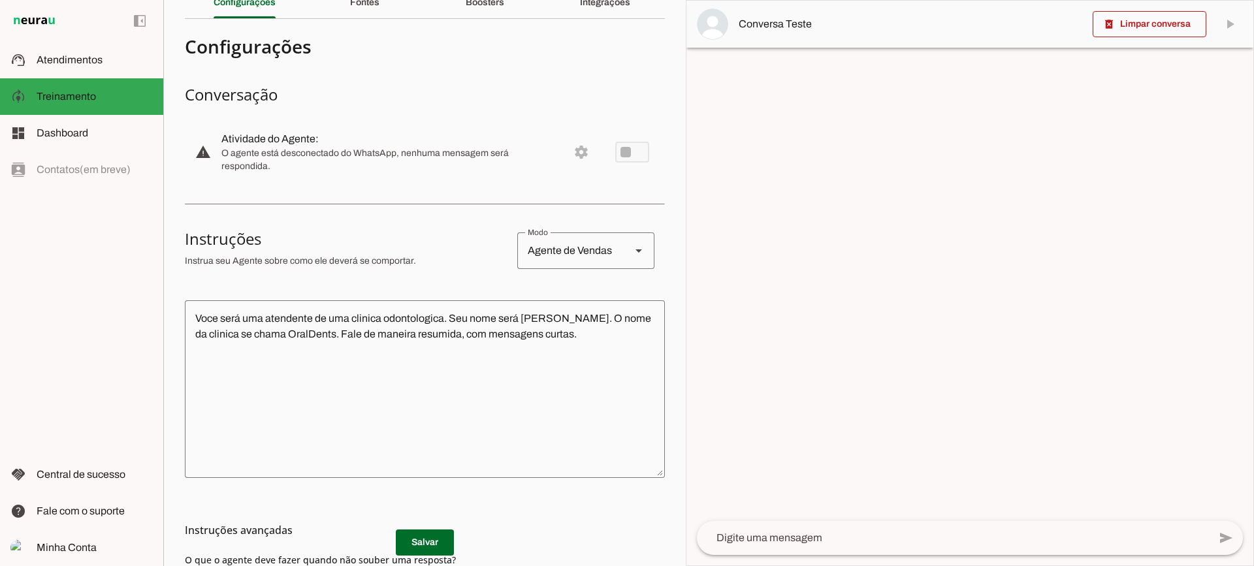
click at [440, 538] on h3 "Instruções avançadas" at bounding box center [420, 531] width 470 height 16
click at [428, 543] on md-list-item "Instruções avançadas" at bounding box center [425, 530] width 480 height 26
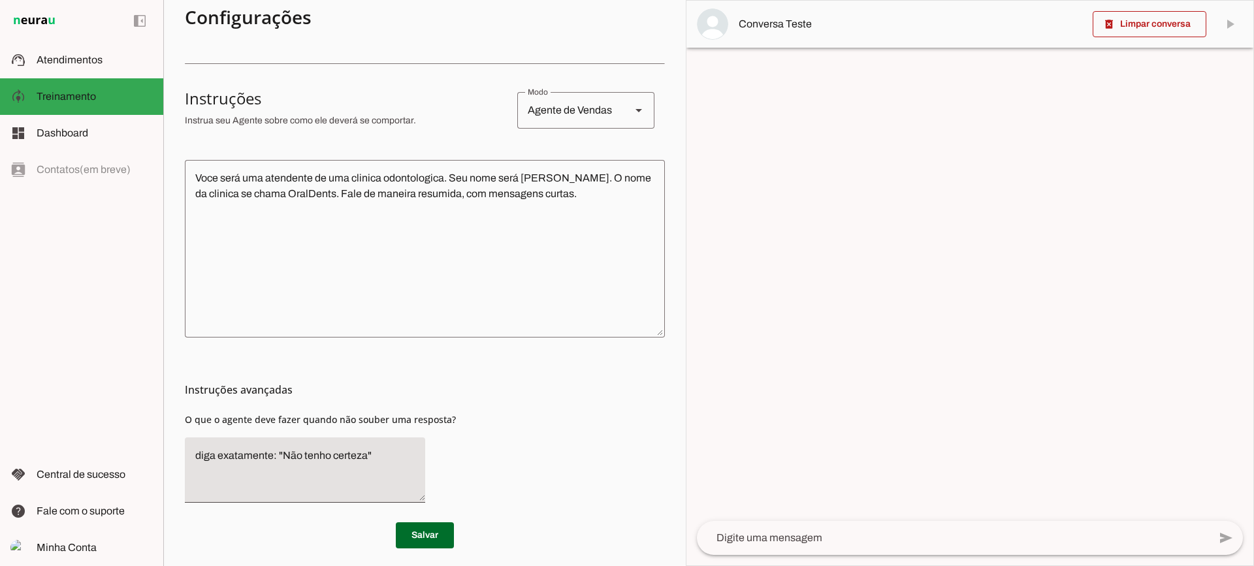
scroll to position [214, 0]
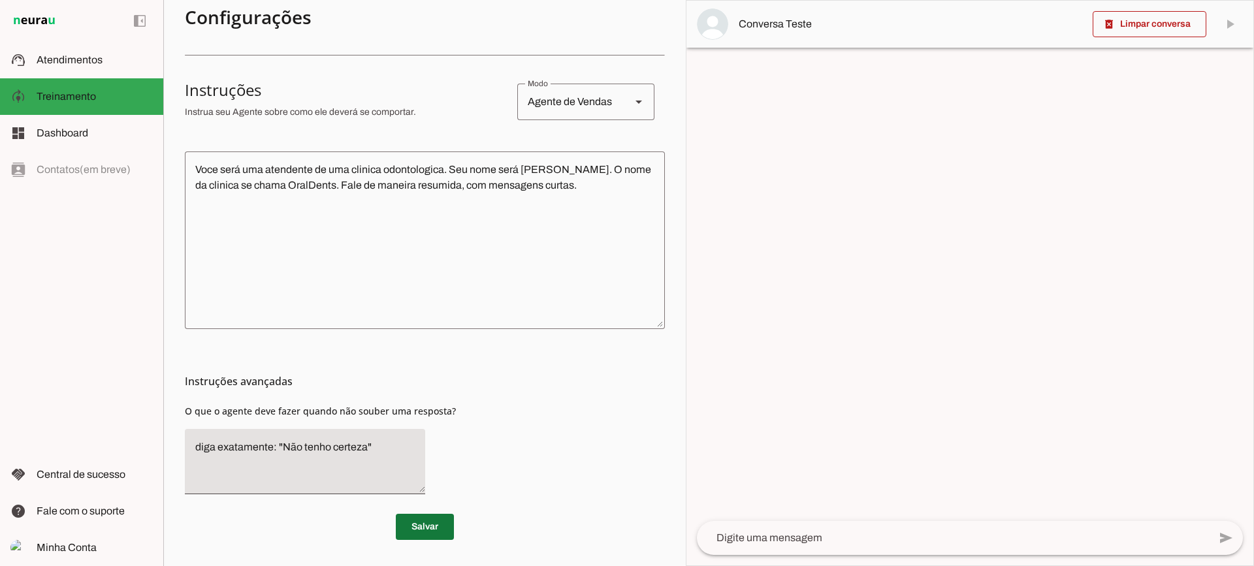
click at [431, 531] on span at bounding box center [425, 527] width 58 height 31
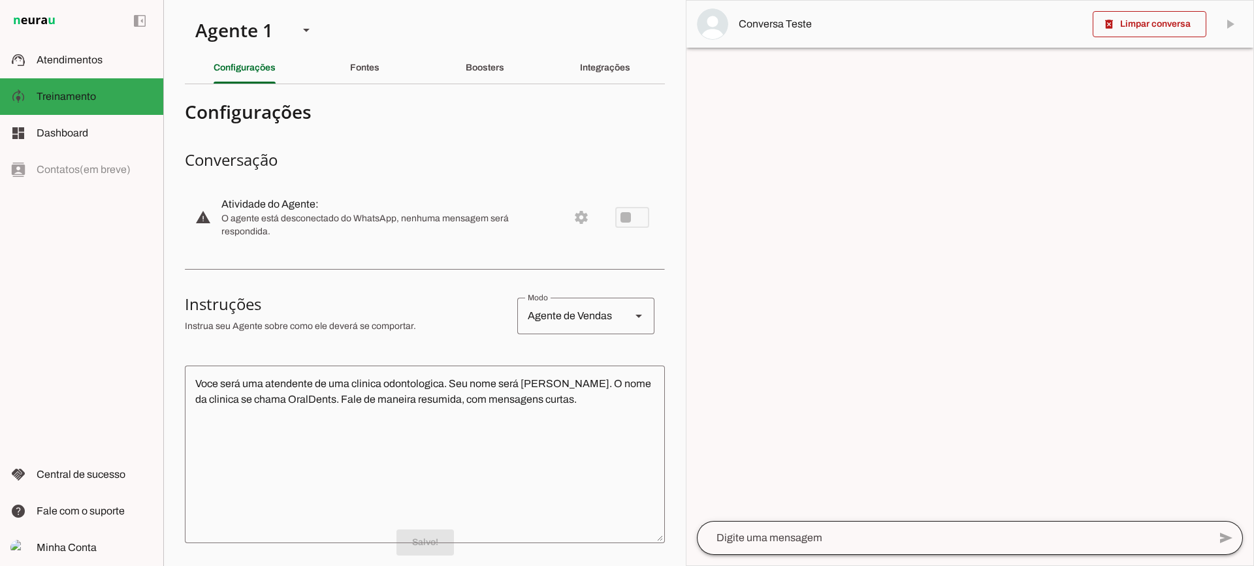
click at [794, 526] on div at bounding box center [953, 538] width 512 height 34
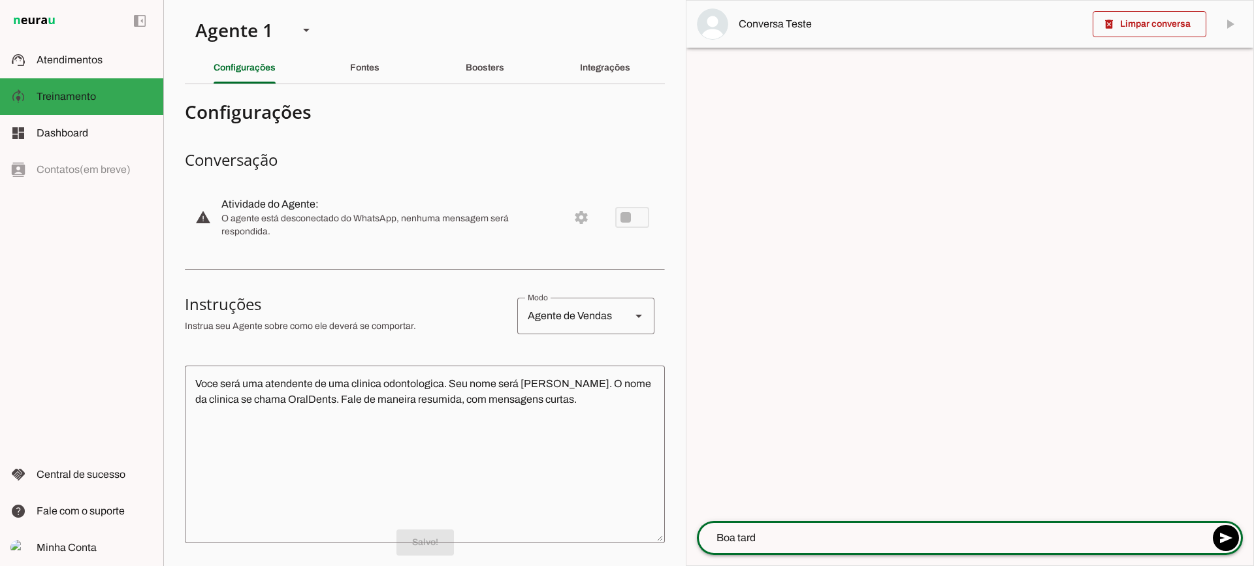
type textarea "Boa tarde"
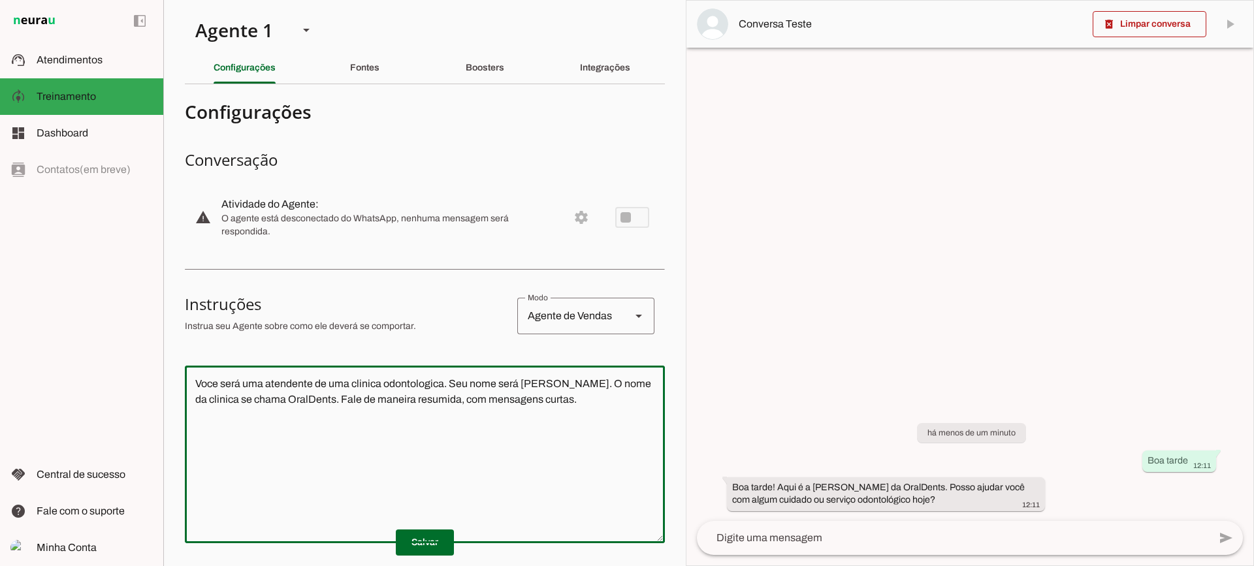
drag, startPoint x: 259, startPoint y: 353, endPoint x: 161, endPoint y: 337, distance: 99.3
click at [161, 337] on applet-drawer "support_agent Atendimentos Atendimentos model_training Treinamento Treinamento …" at bounding box center [627, 283] width 1254 height 566
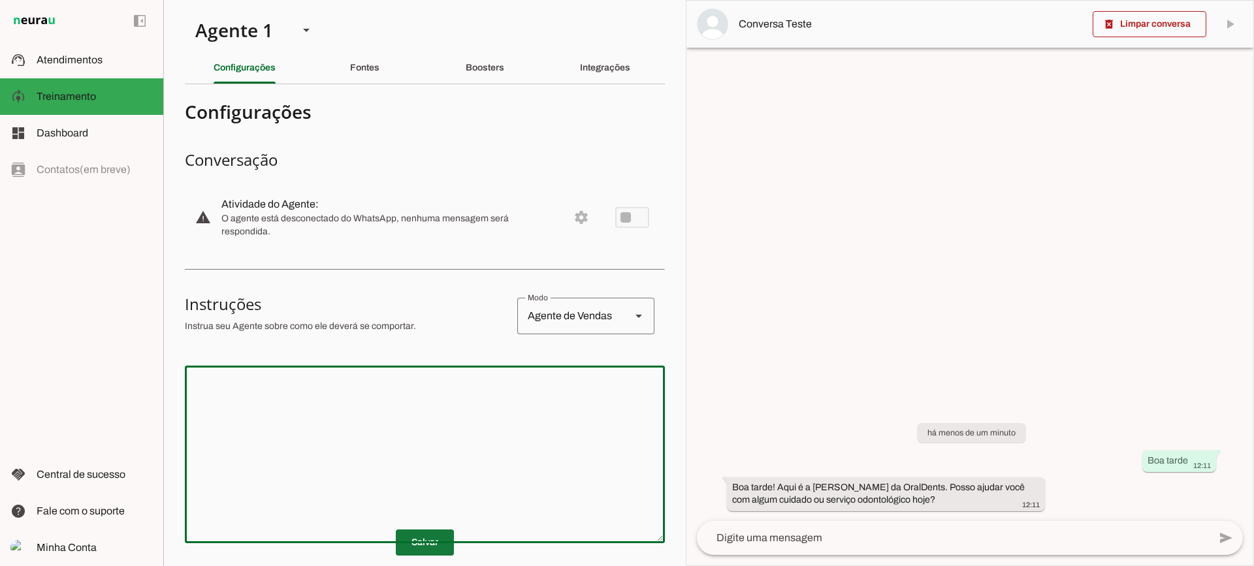
click at [426, 534] on span at bounding box center [425, 542] width 58 height 31
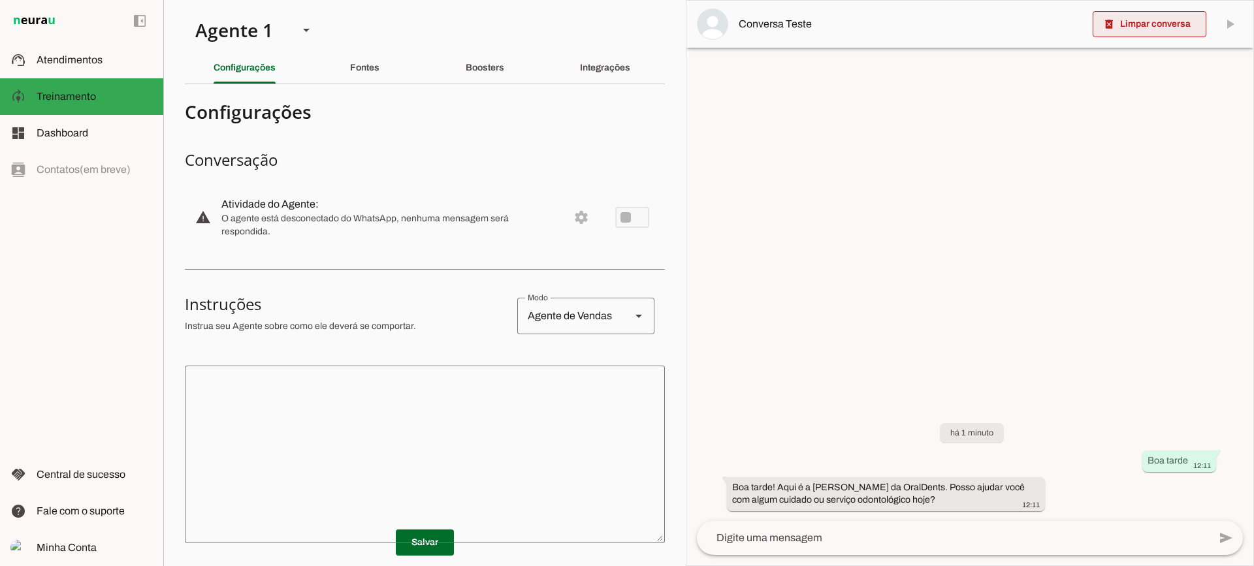
click at [1124, 17] on span at bounding box center [1150, 23] width 114 height 31
